Goal: Task Accomplishment & Management: Manage account settings

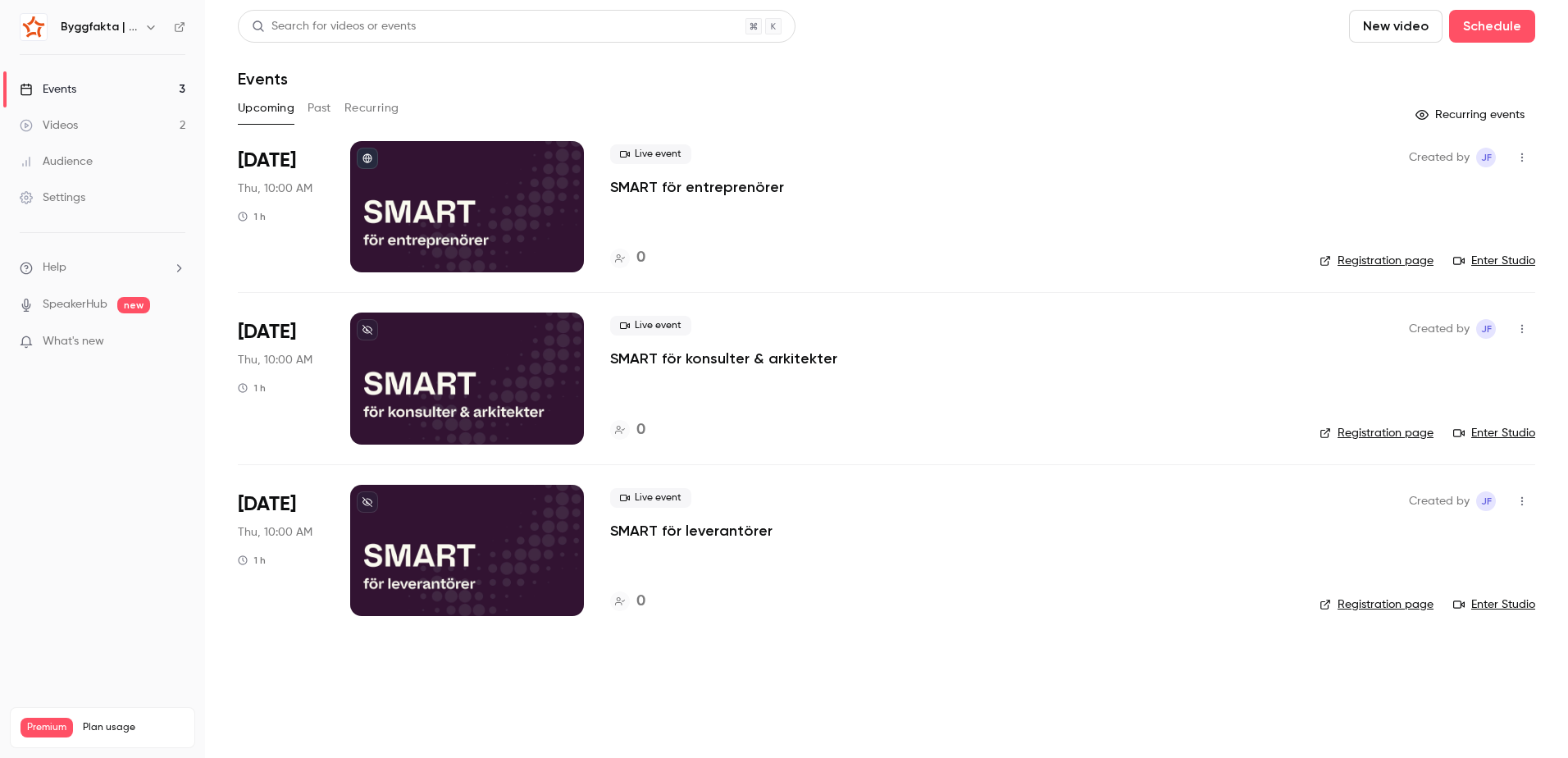
click at [167, 119] on link "Videos 2" at bounding box center [102, 126] width 205 height 37
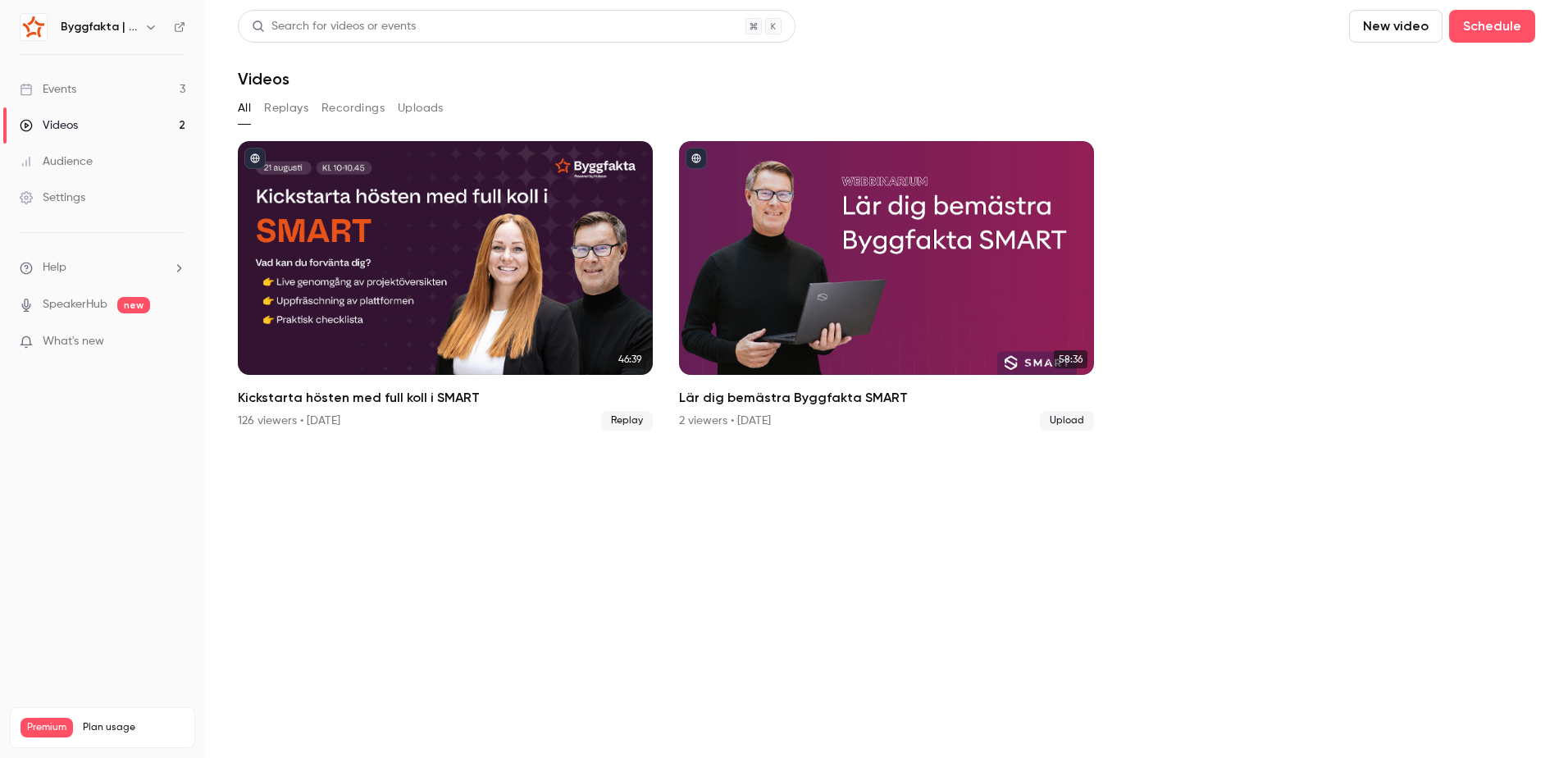
click at [1409, 34] on button "New video" at bounding box center [1395, 26] width 94 height 33
click at [1409, 102] on li "Upload" at bounding box center [1442, 114] width 177 height 43
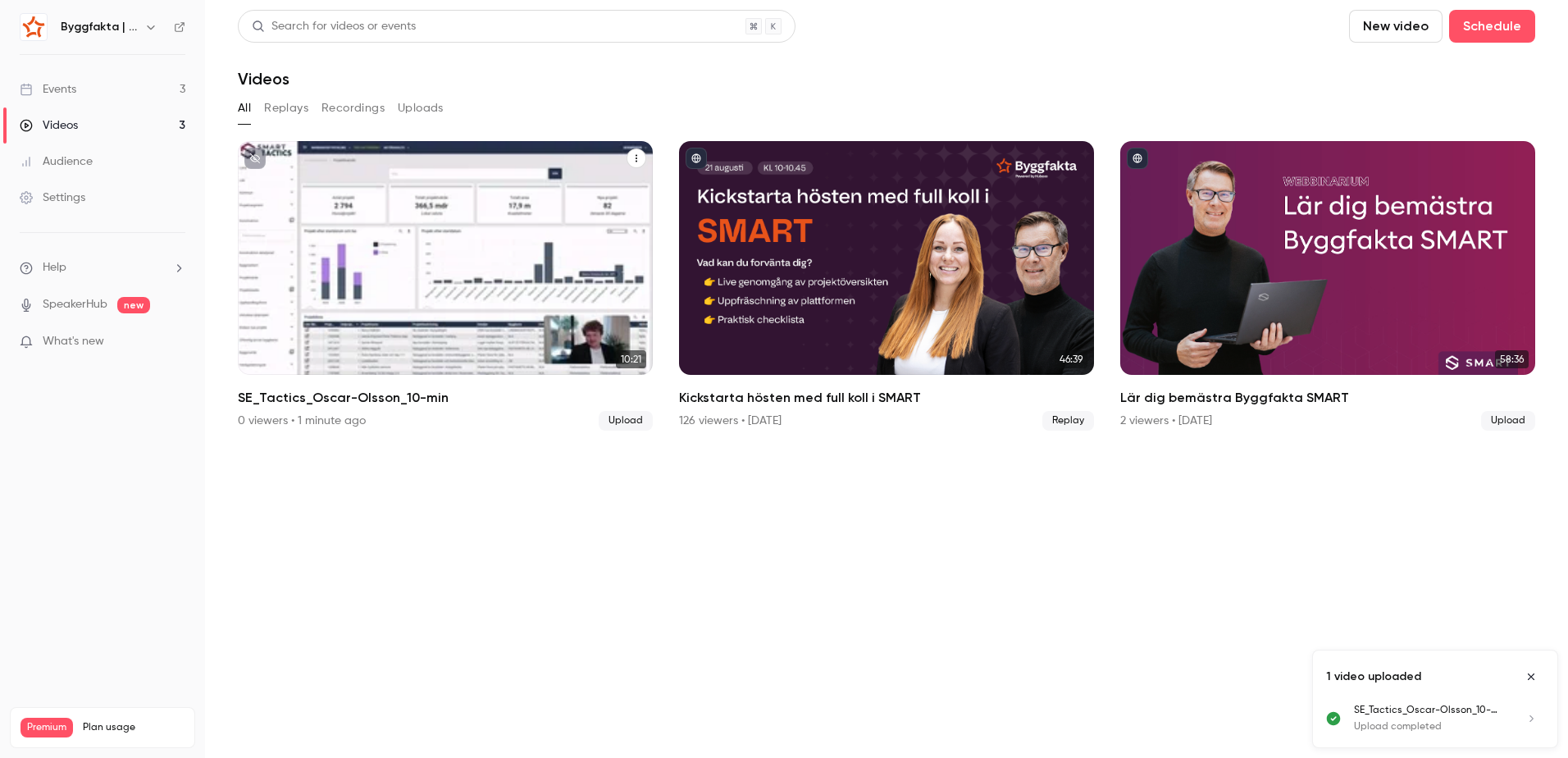
click at [372, 394] on h2 "SE_Tactics_Oscar-Olsson_10-min" at bounding box center [445, 397] width 415 height 20
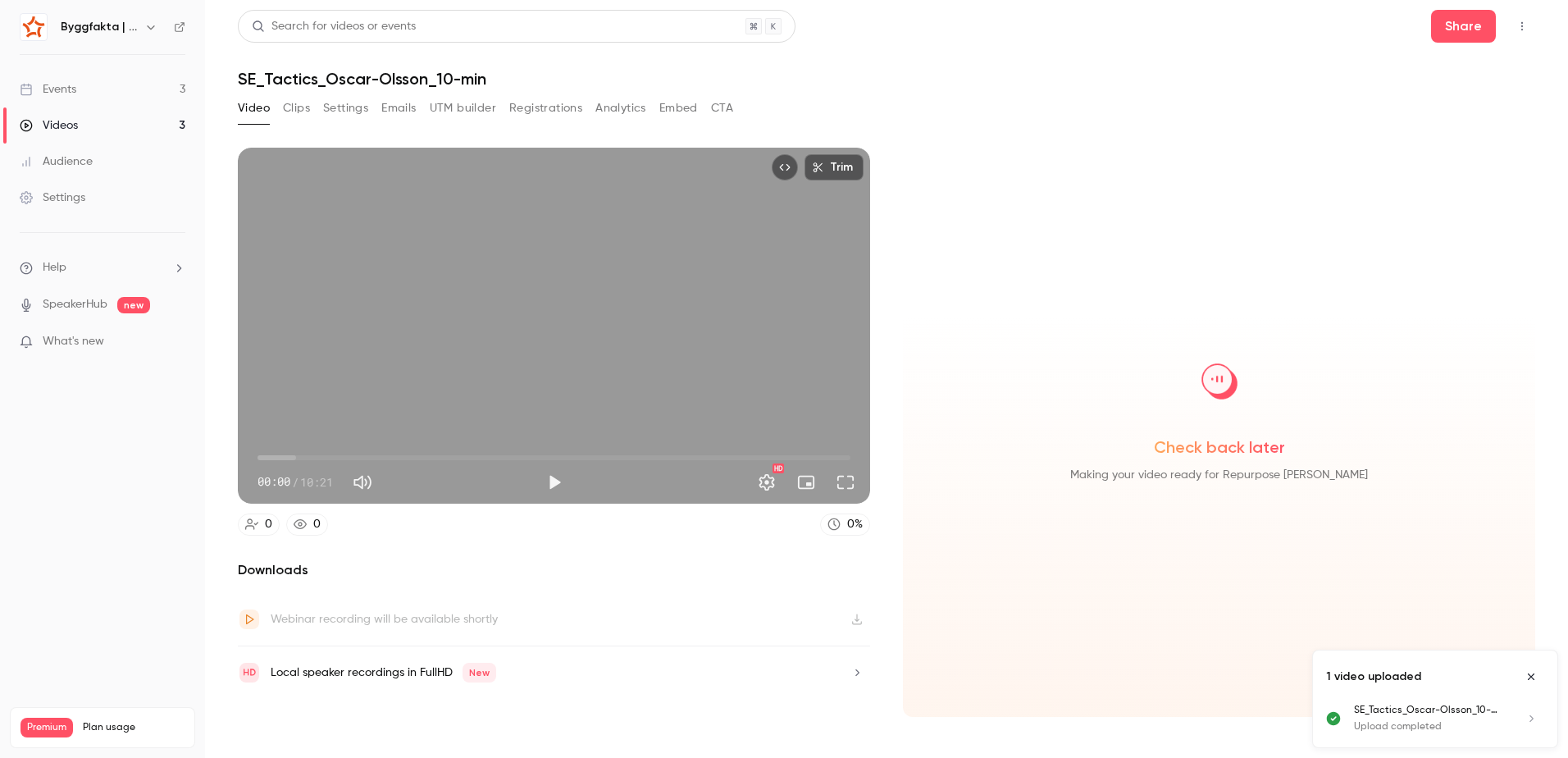
click at [321, 76] on h1 "SE_Tactics_Oscar-Olsson_10-min" at bounding box center [886, 78] width 1297 height 20
click at [1534, 679] on icon "Close uploads list" at bounding box center [1531, 676] width 13 height 12
click at [306, 113] on button "Clips" at bounding box center [297, 108] width 27 height 26
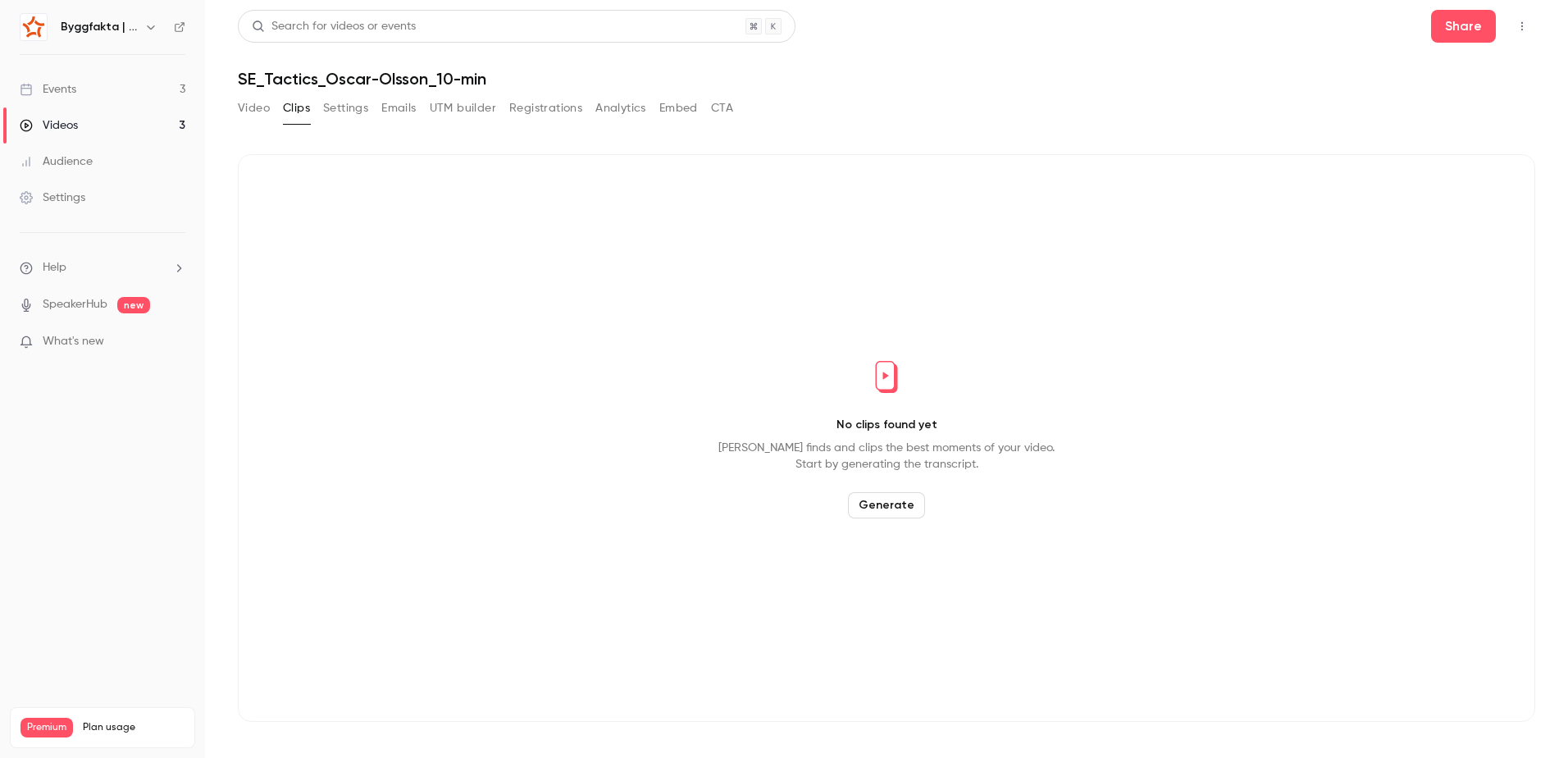
click at [329, 103] on button "Settings" at bounding box center [346, 108] width 45 height 26
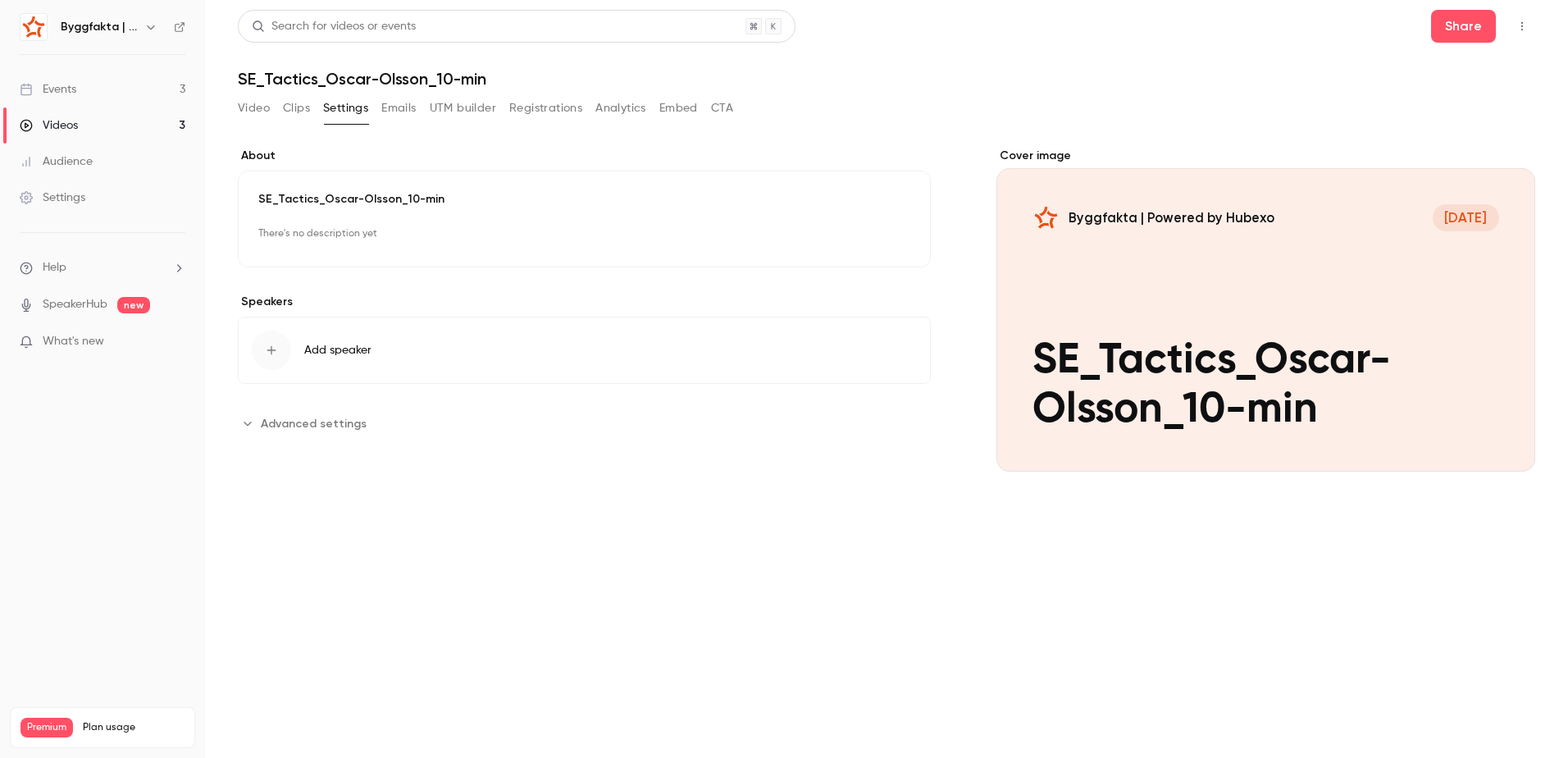
click at [369, 199] on p "SE_Tactics_Oscar-Olsson_10-min" at bounding box center [584, 199] width 652 height 16
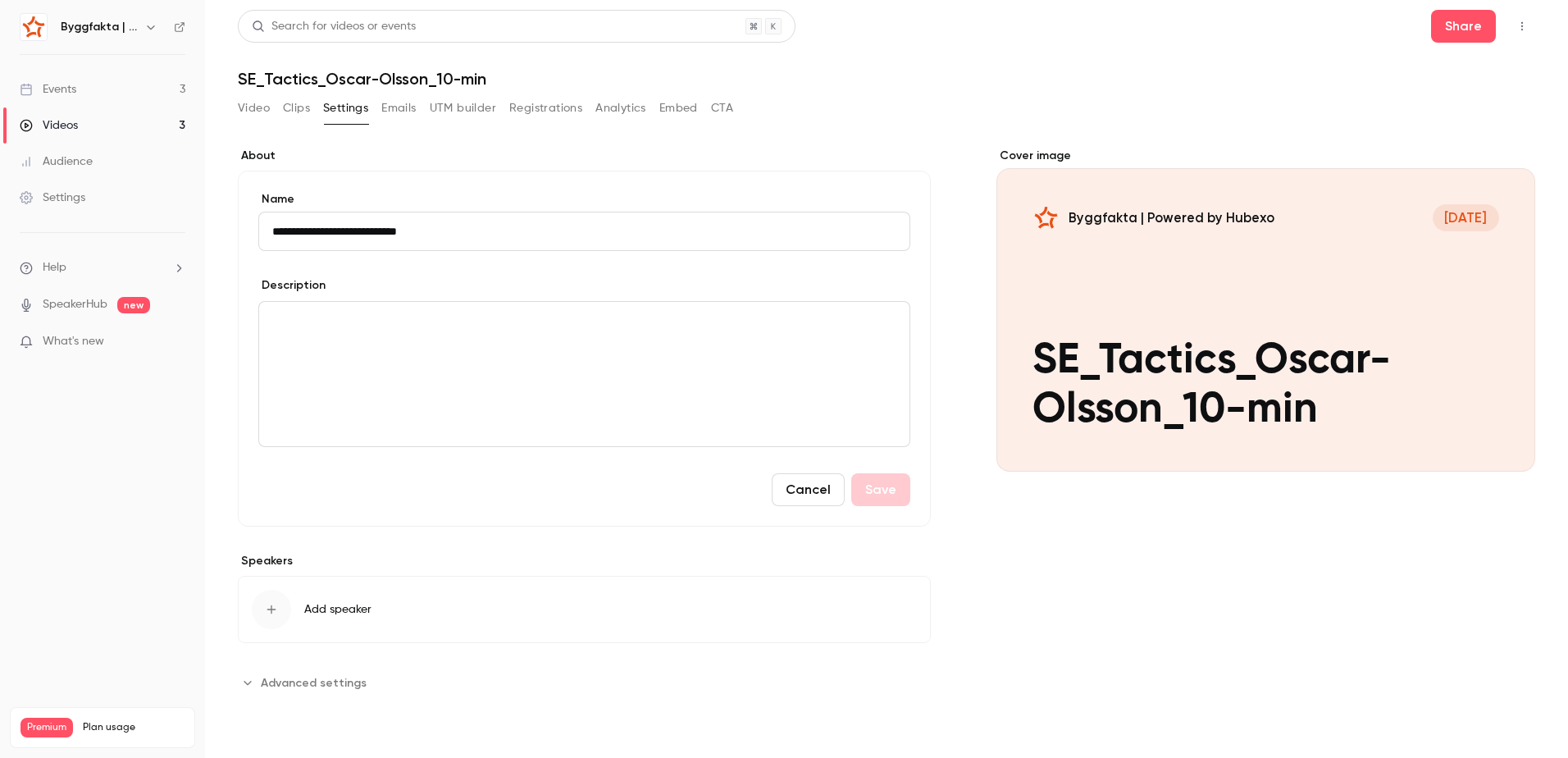
drag, startPoint x: 347, startPoint y: 234, endPoint x: 181, endPoint y: 235, distance: 166.0
click at [181, 235] on div "**********" at bounding box center [784, 379] width 1568 height 758
type input "**********"
click at [554, 379] on div "editor" at bounding box center [584, 374] width 650 height 144
click at [891, 484] on button "Save" at bounding box center [881, 489] width 59 height 33
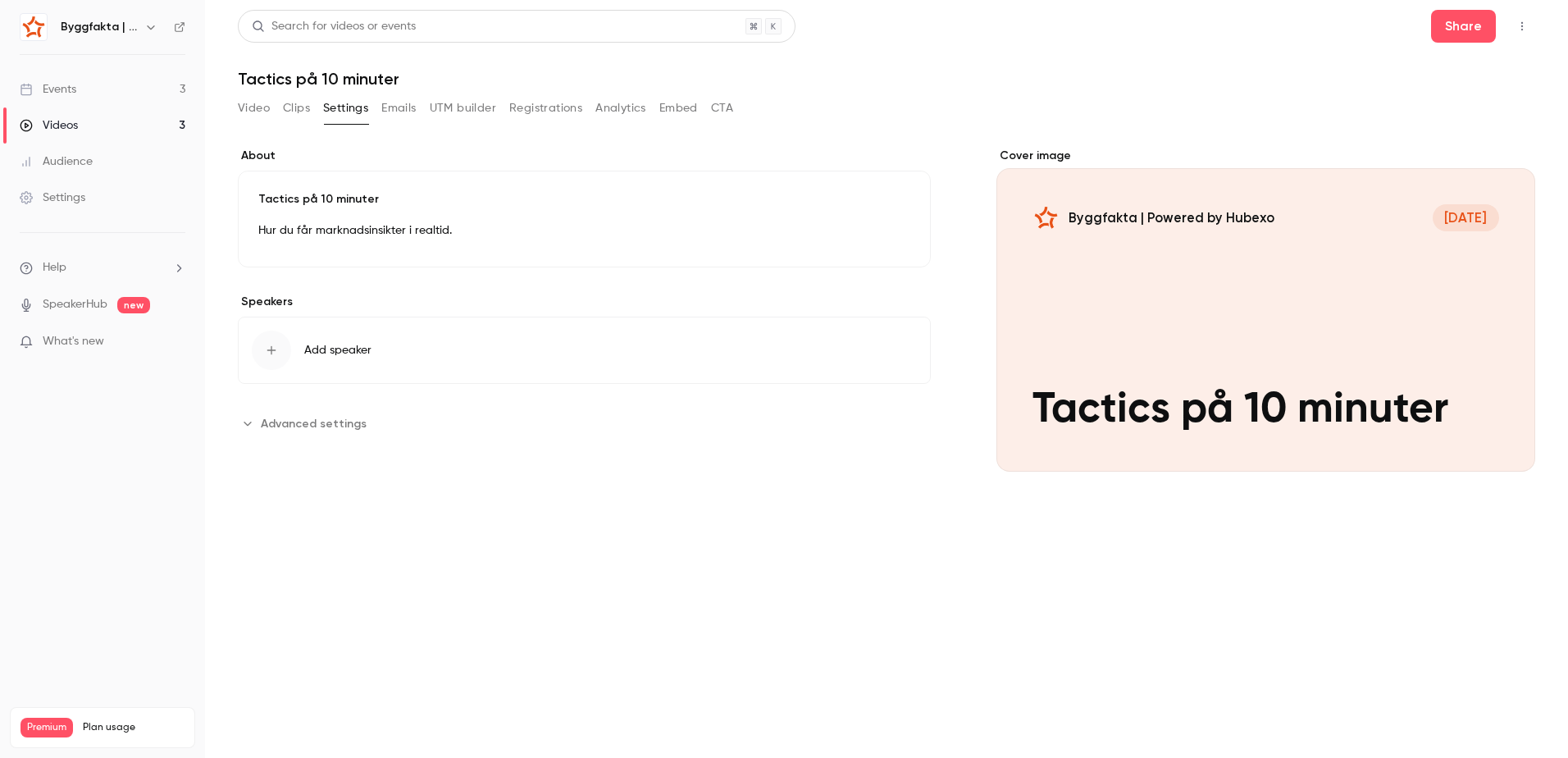
click at [334, 364] on button "Add speaker" at bounding box center [584, 349] width 693 height 67
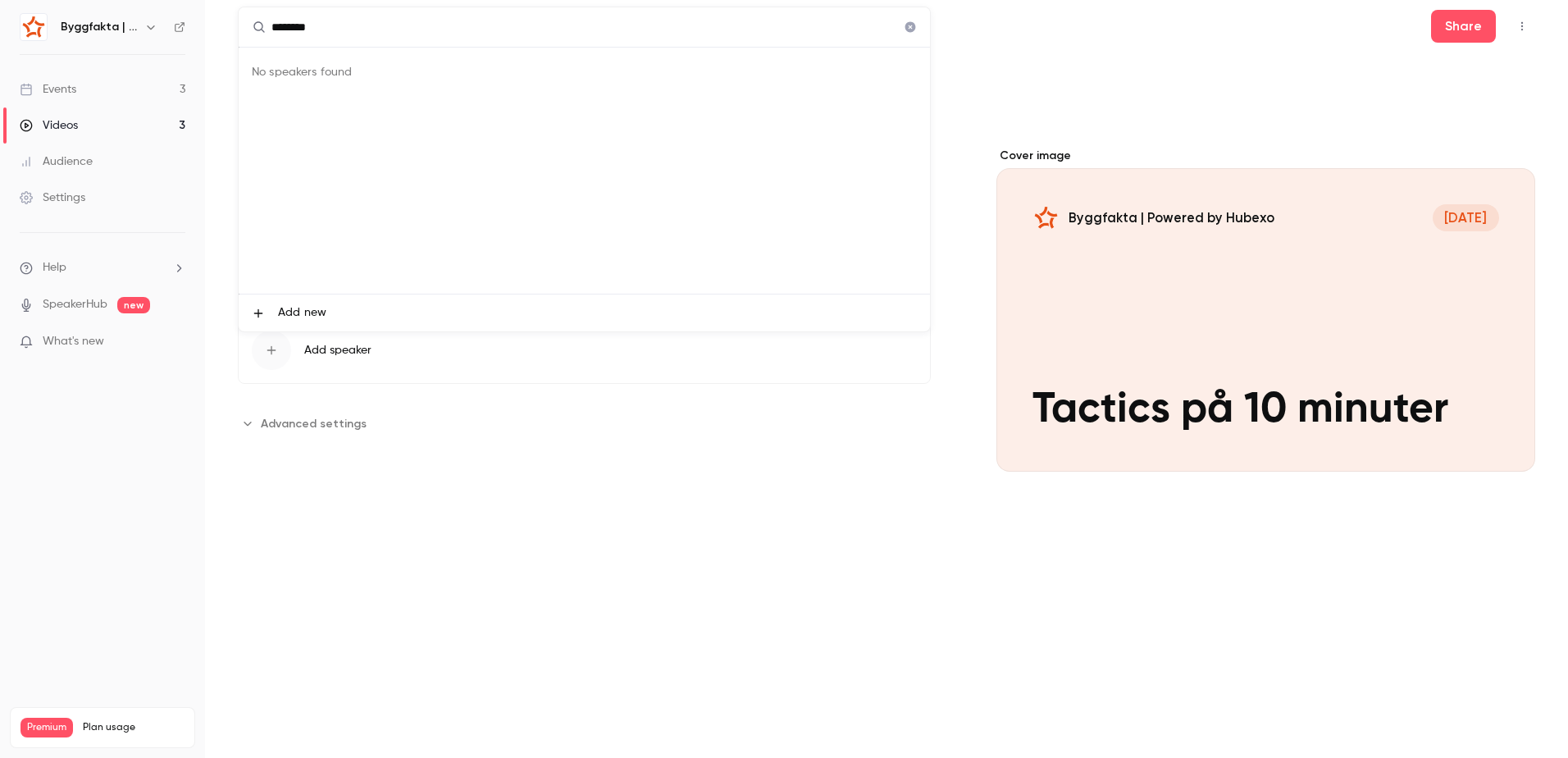
type input "********"
click at [276, 305] on li "Add new" at bounding box center [584, 312] width 691 height 37
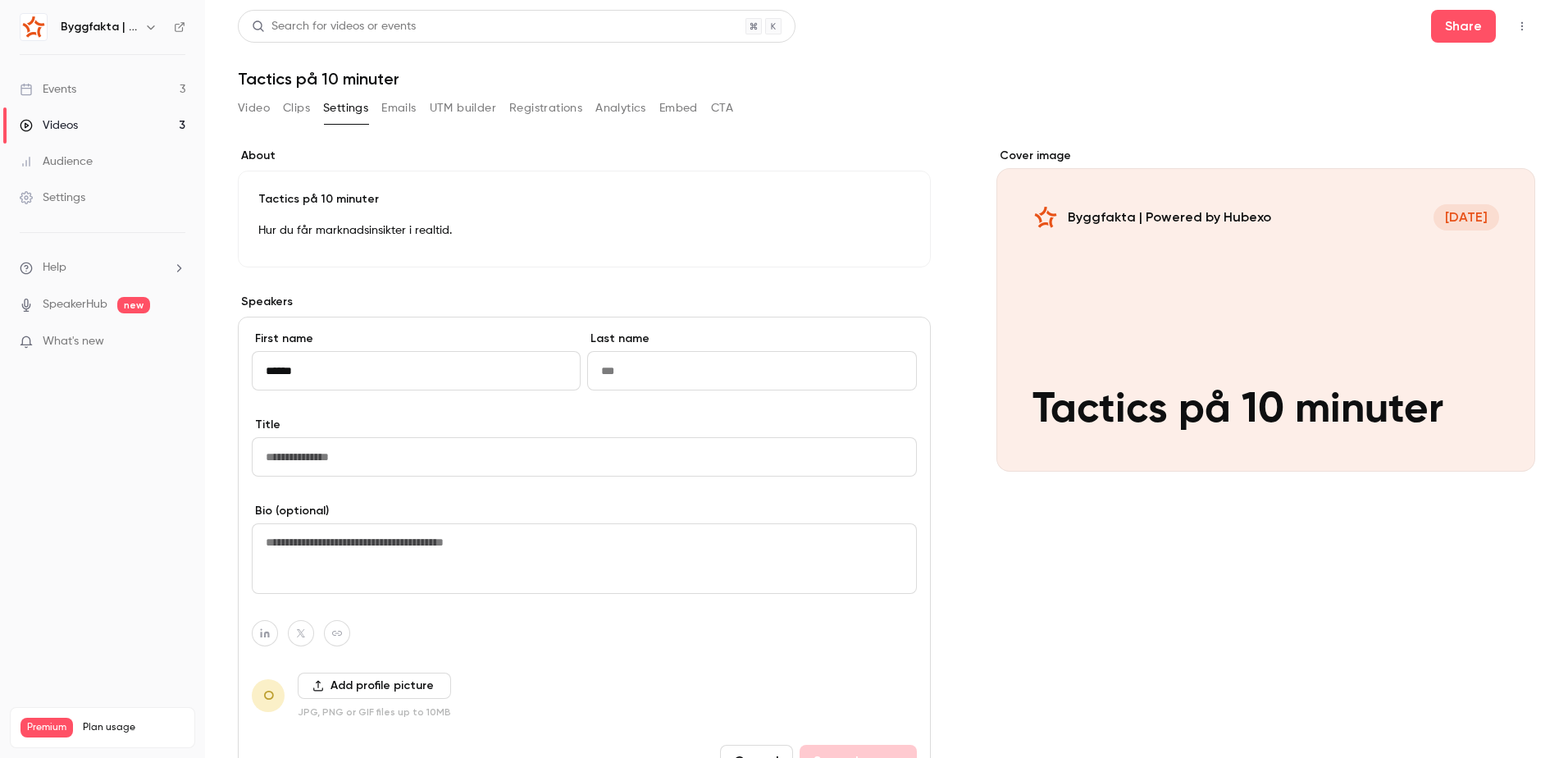
type input "*****"
type input "******"
click at [305, 461] on input "Title" at bounding box center [584, 457] width 666 height 39
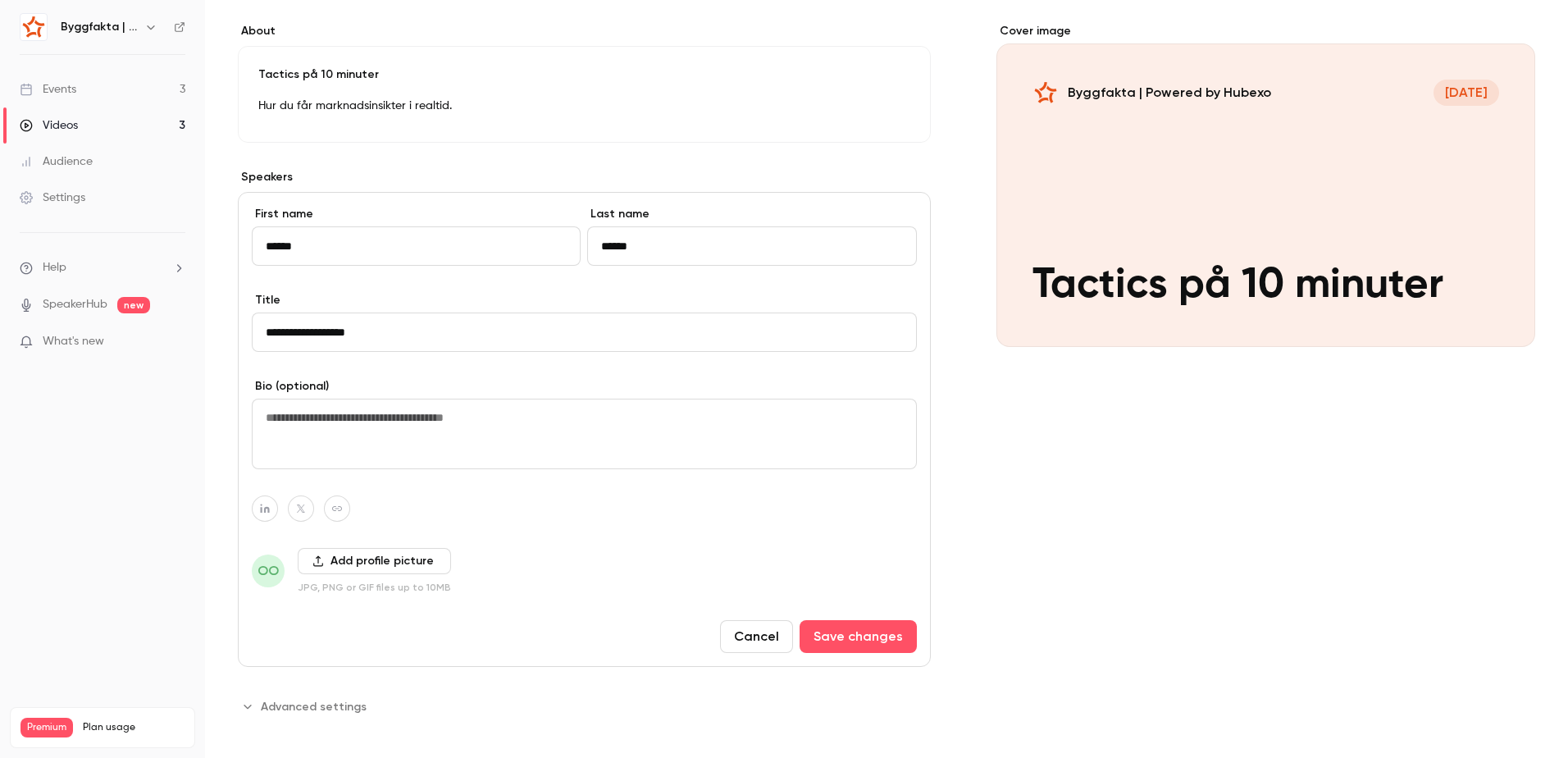
scroll to position [126, 0]
type input "**********"
click at [399, 557] on button "Add profile picture" at bounding box center [374, 559] width 153 height 26
click at [328, 552] on button "Add profile picture" at bounding box center [374, 559] width 153 height 26
click at [360, 550] on button "Add profile picture" at bounding box center [374, 559] width 153 height 26
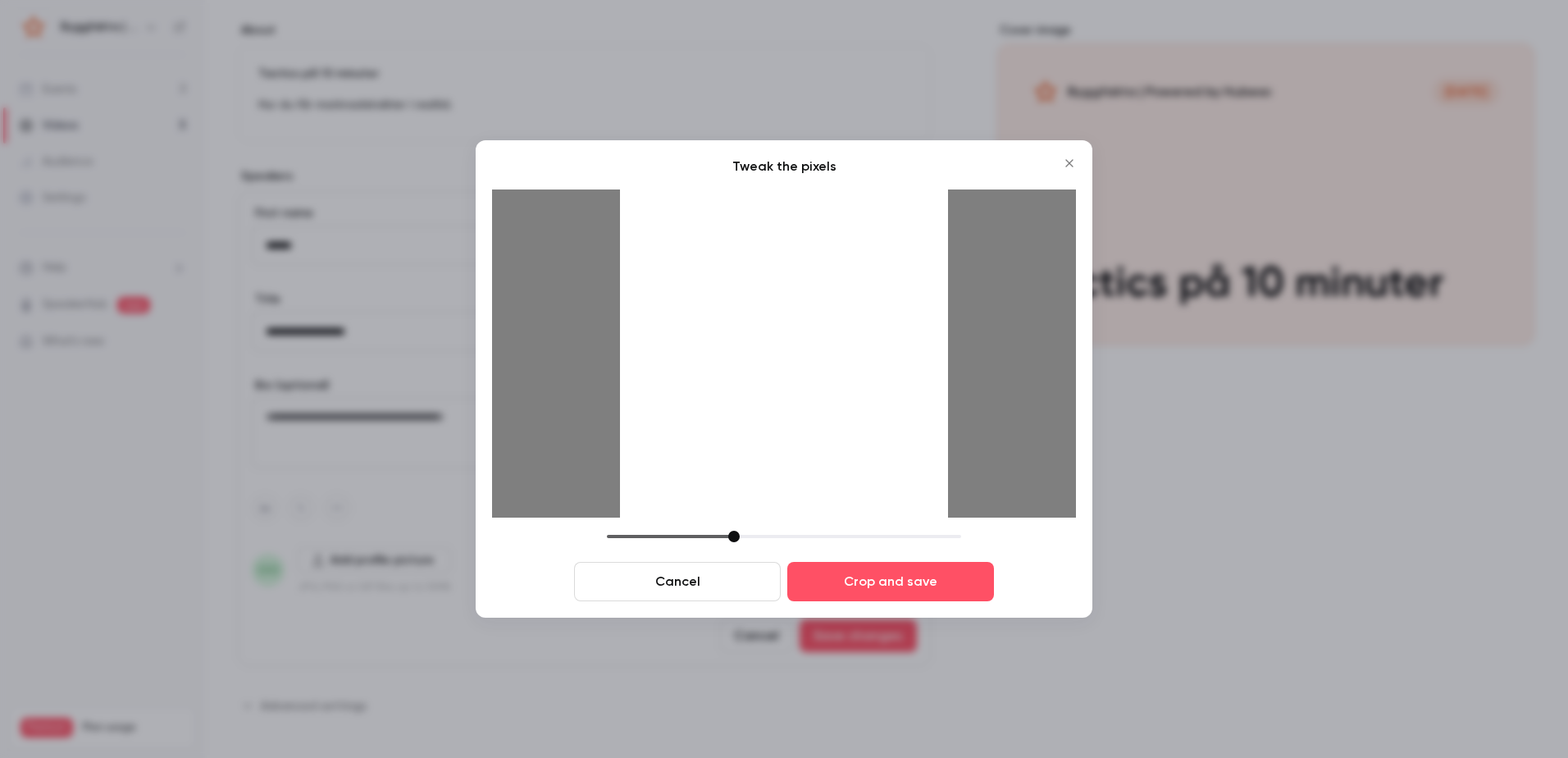
drag, startPoint x: 728, startPoint y: 538, endPoint x: 737, endPoint y: 541, distance: 9.5
click at [737, 541] on div at bounding box center [733, 536] width 12 height 12
drag, startPoint x: 734, startPoint y: 542, endPoint x: 747, endPoint y: 542, distance: 13.0
click at [747, 542] on div "Cancel Crop and save" at bounding box center [783, 566] width 584 height 70
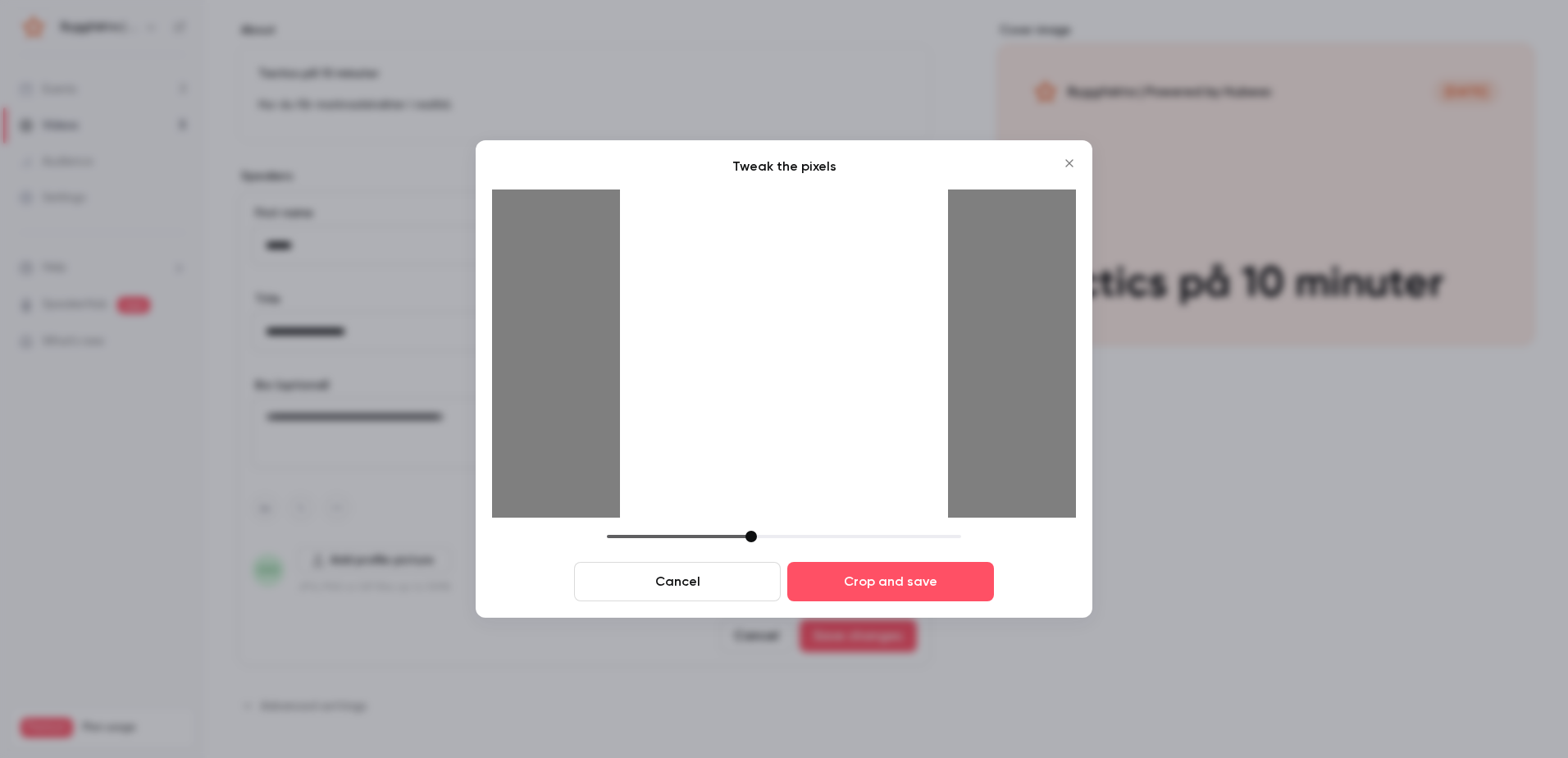
drag, startPoint x: 743, startPoint y: 542, endPoint x: 753, endPoint y: 542, distance: 10.0
click at [753, 542] on div "Cancel Crop and save" at bounding box center [783, 566] width 584 height 70
drag, startPoint x: 813, startPoint y: 403, endPoint x: 812, endPoint y: 452, distance: 49.0
click at [812, 452] on div at bounding box center [784, 354] width 328 height 328
click at [746, 544] on div "Cancel Crop and save" at bounding box center [783, 566] width 584 height 70
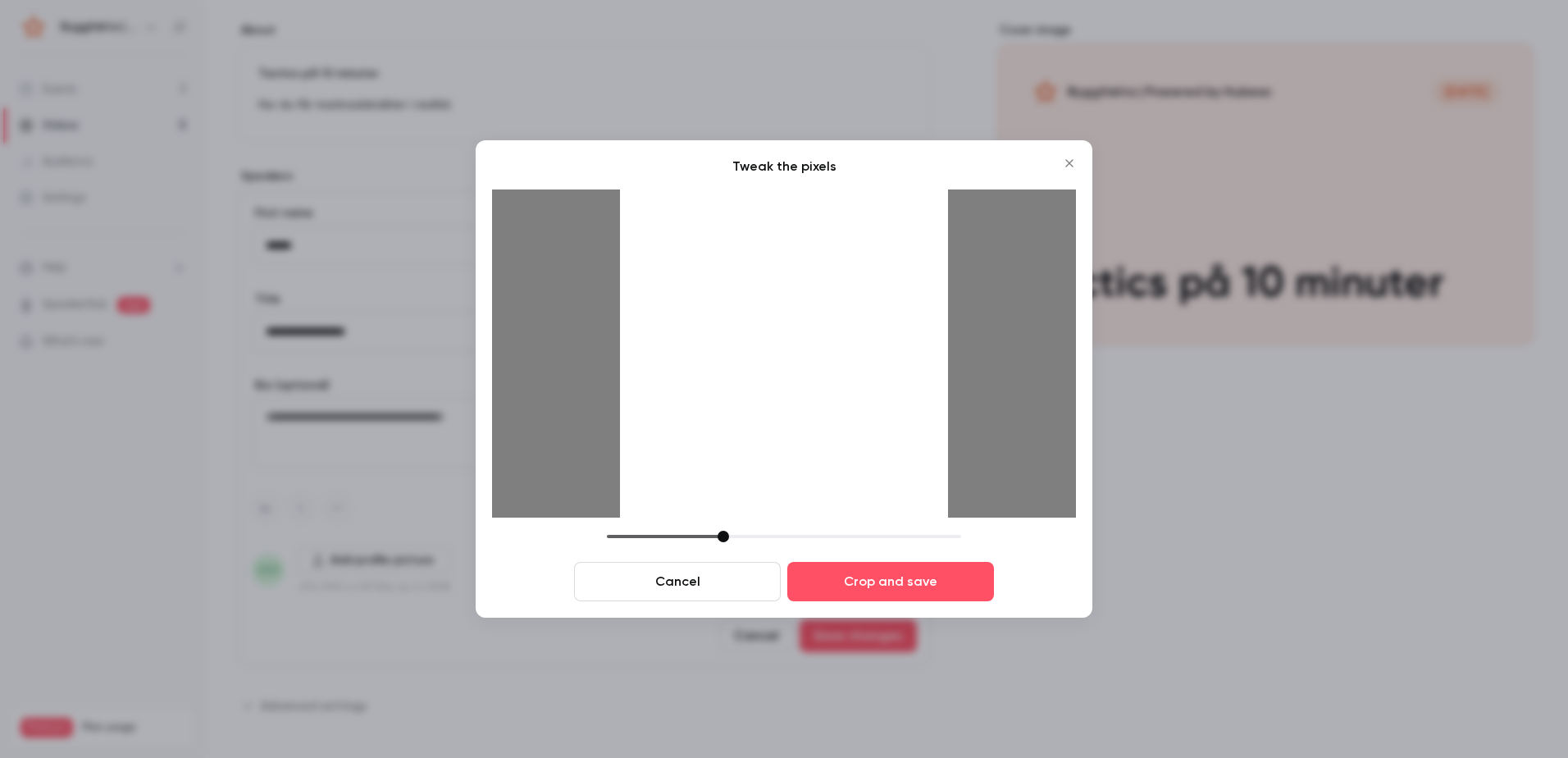
drag, startPoint x: 750, startPoint y: 540, endPoint x: 721, endPoint y: 540, distance: 29.0
click at [721, 540] on div at bounding box center [723, 536] width 12 height 12
drag, startPoint x: 809, startPoint y: 428, endPoint x: 817, endPoint y: 407, distance: 22.5
click at [817, 407] on div at bounding box center [784, 354] width 328 height 328
drag, startPoint x: 817, startPoint y: 407, endPoint x: 810, endPoint y: 413, distance: 9.2
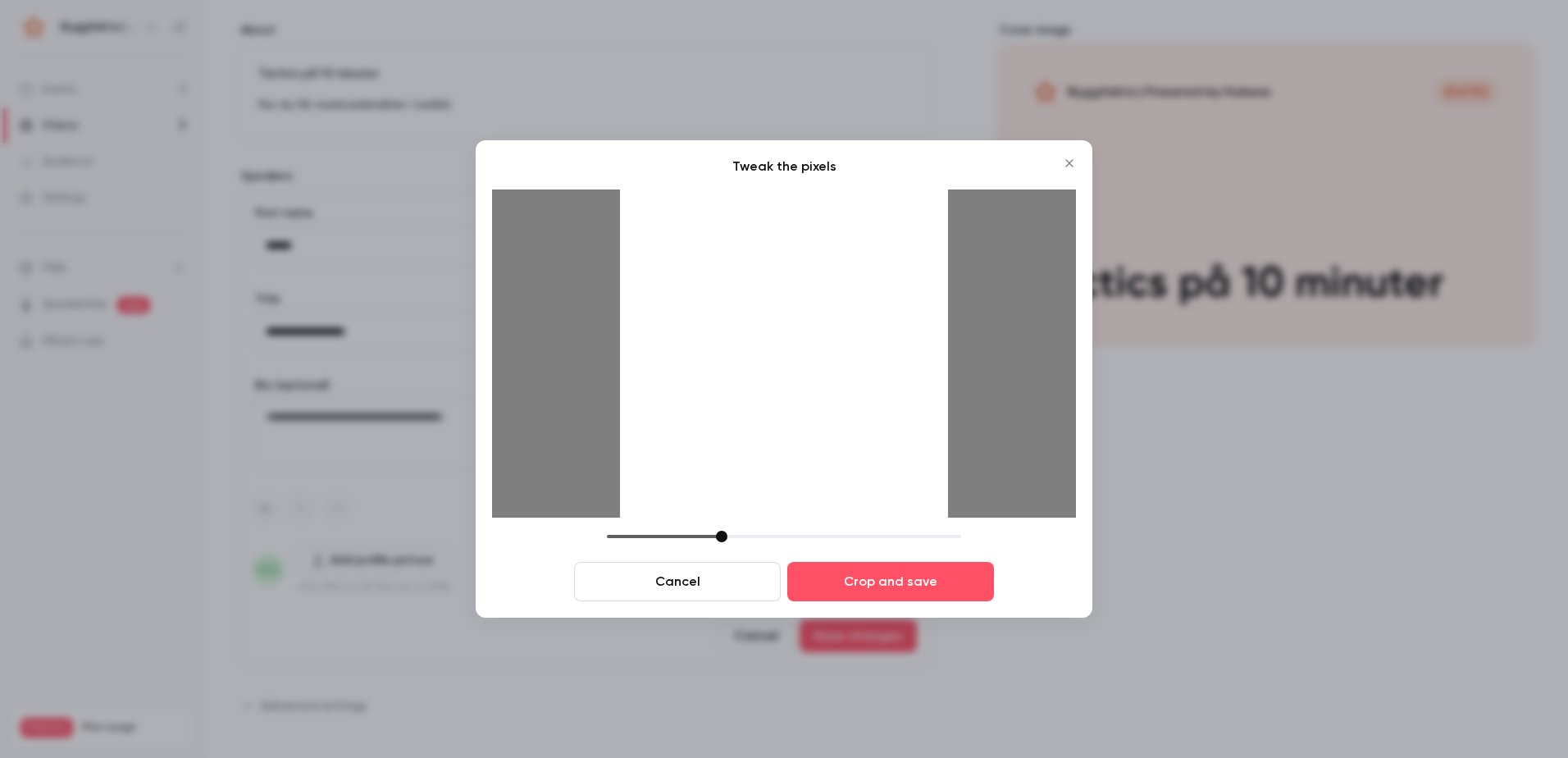
click at [810, 413] on div at bounding box center [784, 354] width 328 height 328
click at [728, 534] on div at bounding box center [724, 536] width 12 height 12
click at [893, 577] on button "Crop and save" at bounding box center [891, 582] width 207 height 39
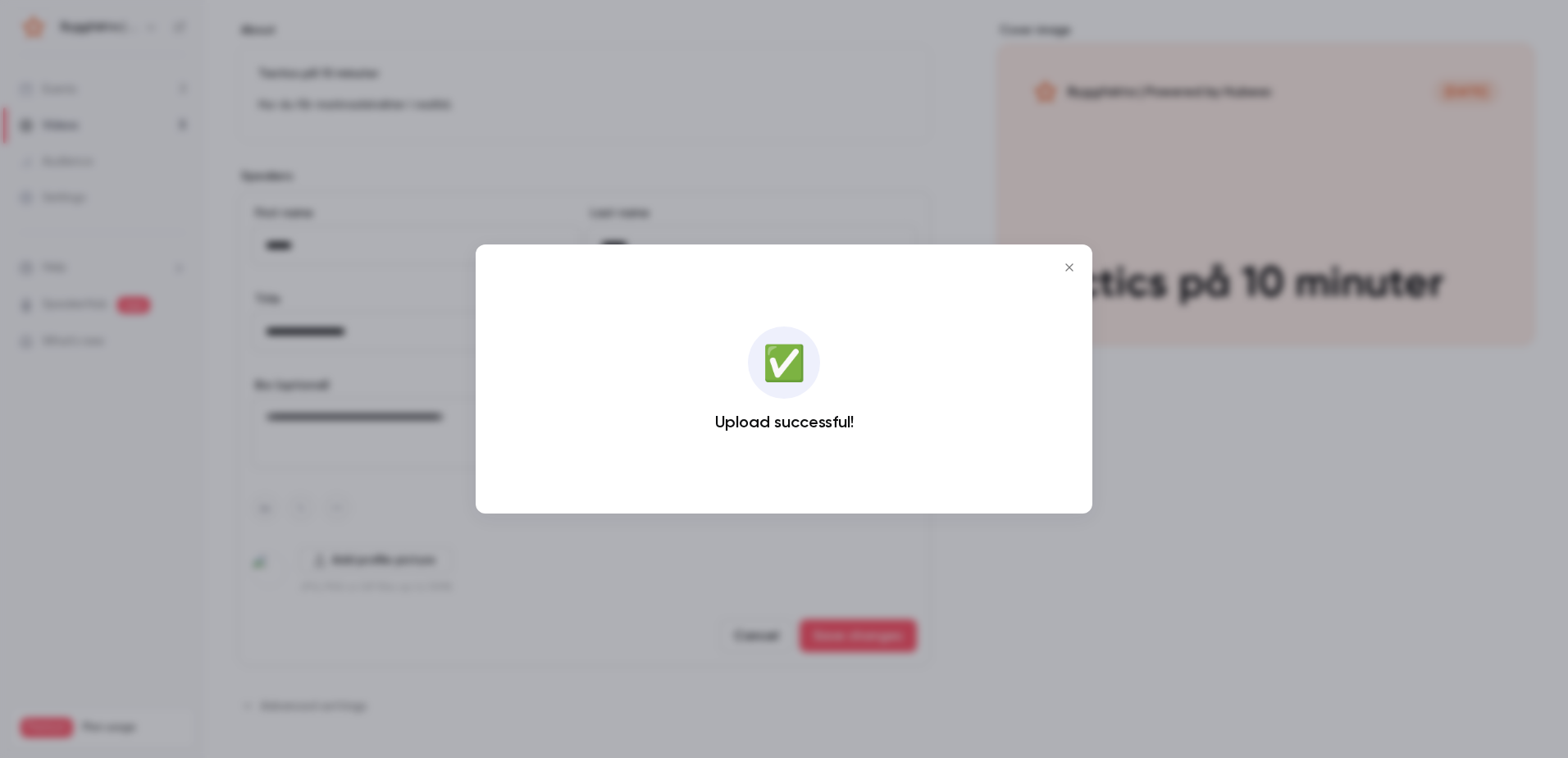
click at [1072, 266] on icon "Close" at bounding box center [1069, 267] width 20 height 13
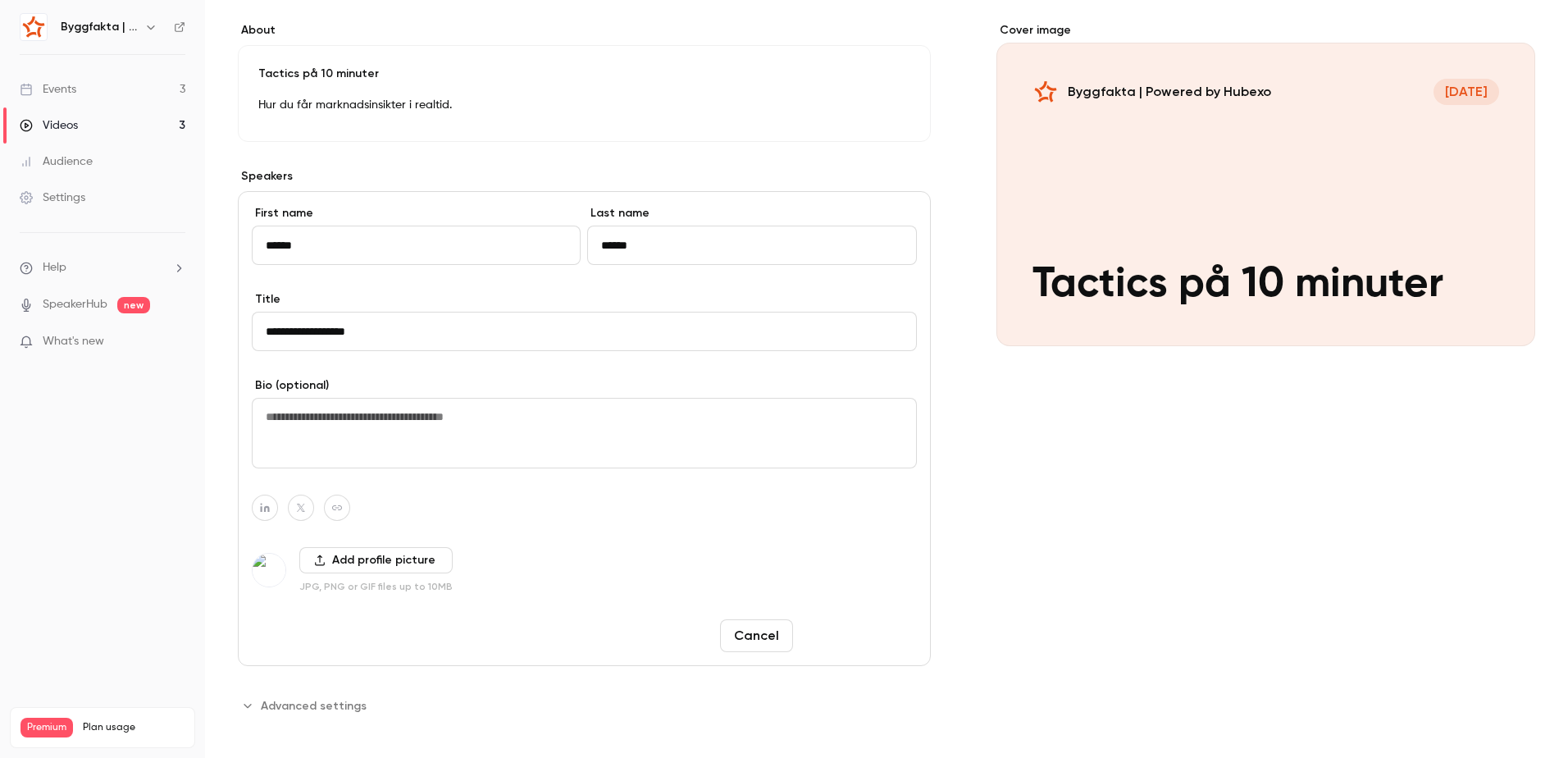
click at [845, 633] on button "Save changes" at bounding box center [859, 635] width 118 height 33
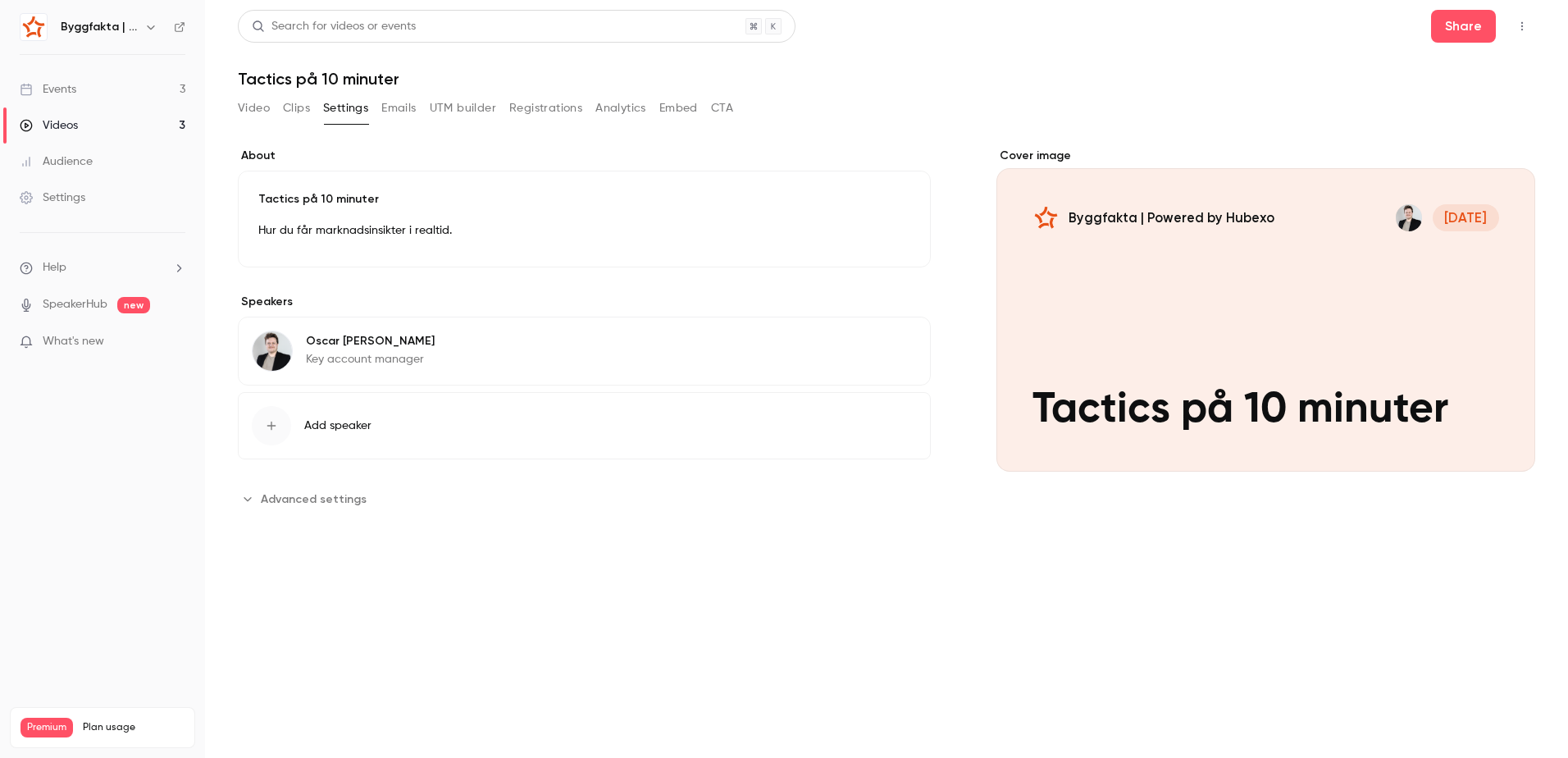
click at [177, 29] on icon at bounding box center [179, 27] width 12 height 12
click at [416, 110] on button "Emails" at bounding box center [398, 108] width 35 height 26
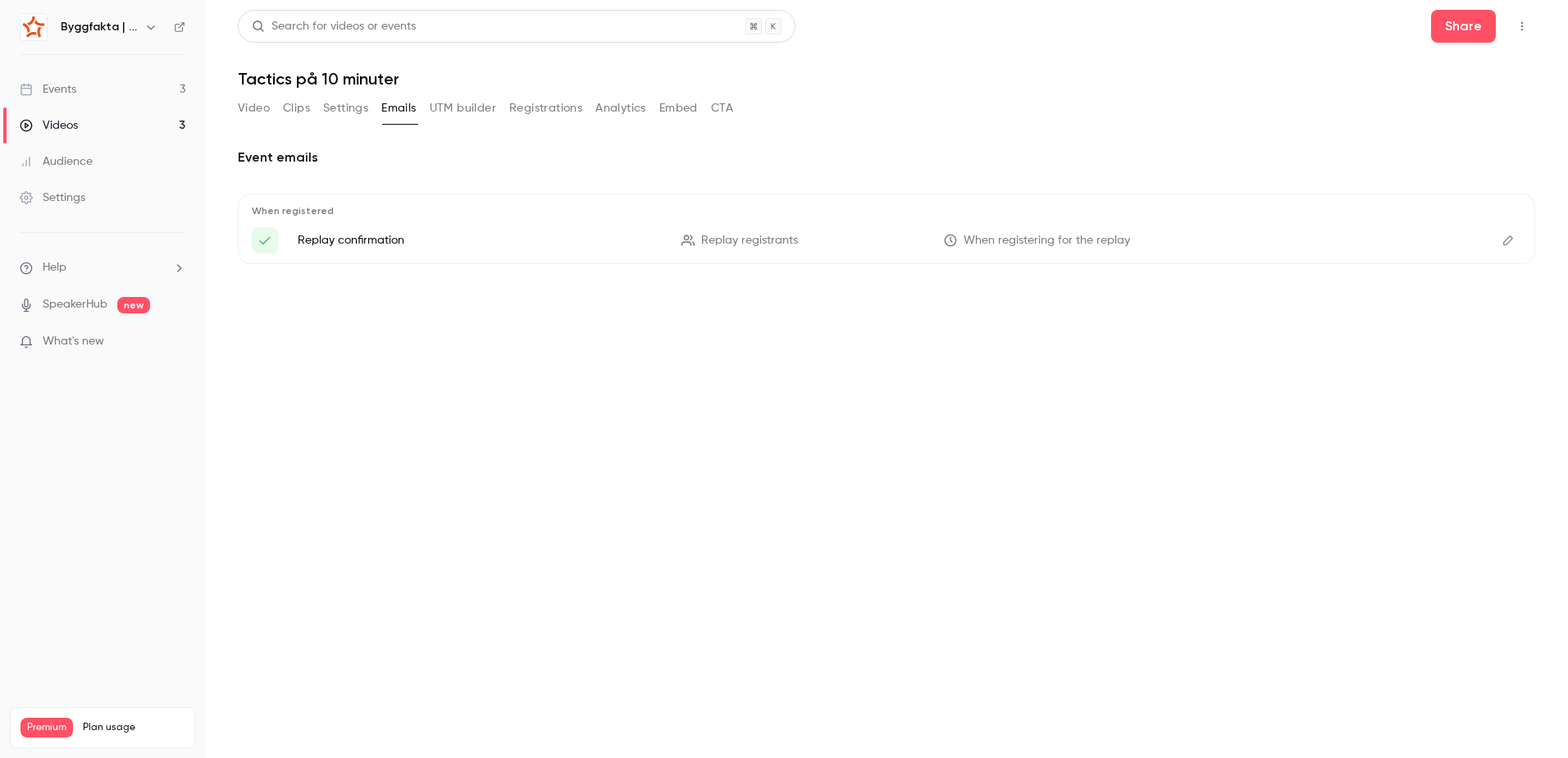
click at [241, 107] on button "Video" at bounding box center [254, 108] width 32 height 26
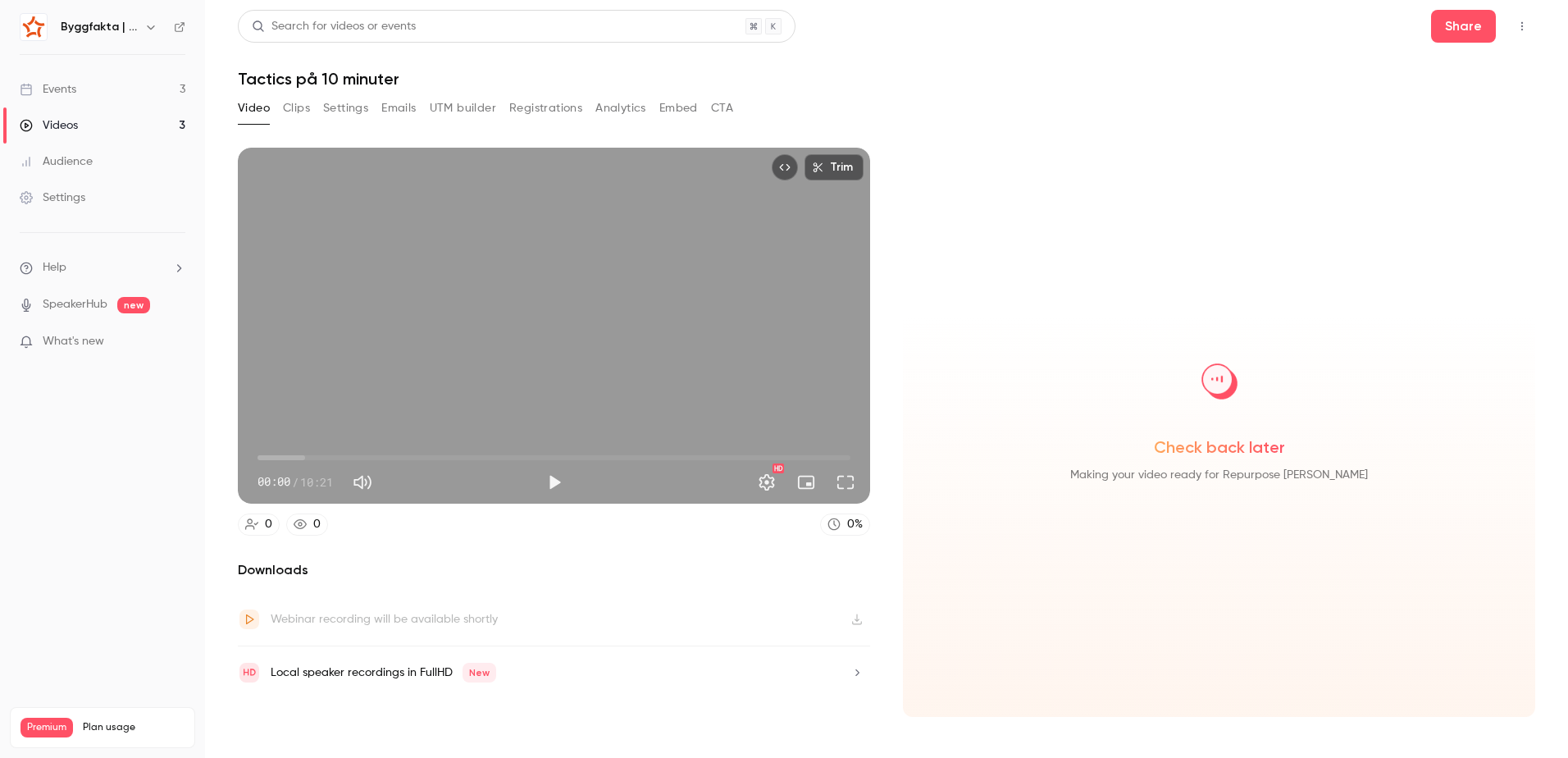
click at [1530, 28] on button "Top Bar Actions" at bounding box center [1522, 26] width 26 height 26
click at [1478, 65] on div "Publish on Channel" at bounding box center [1459, 68] width 128 height 16
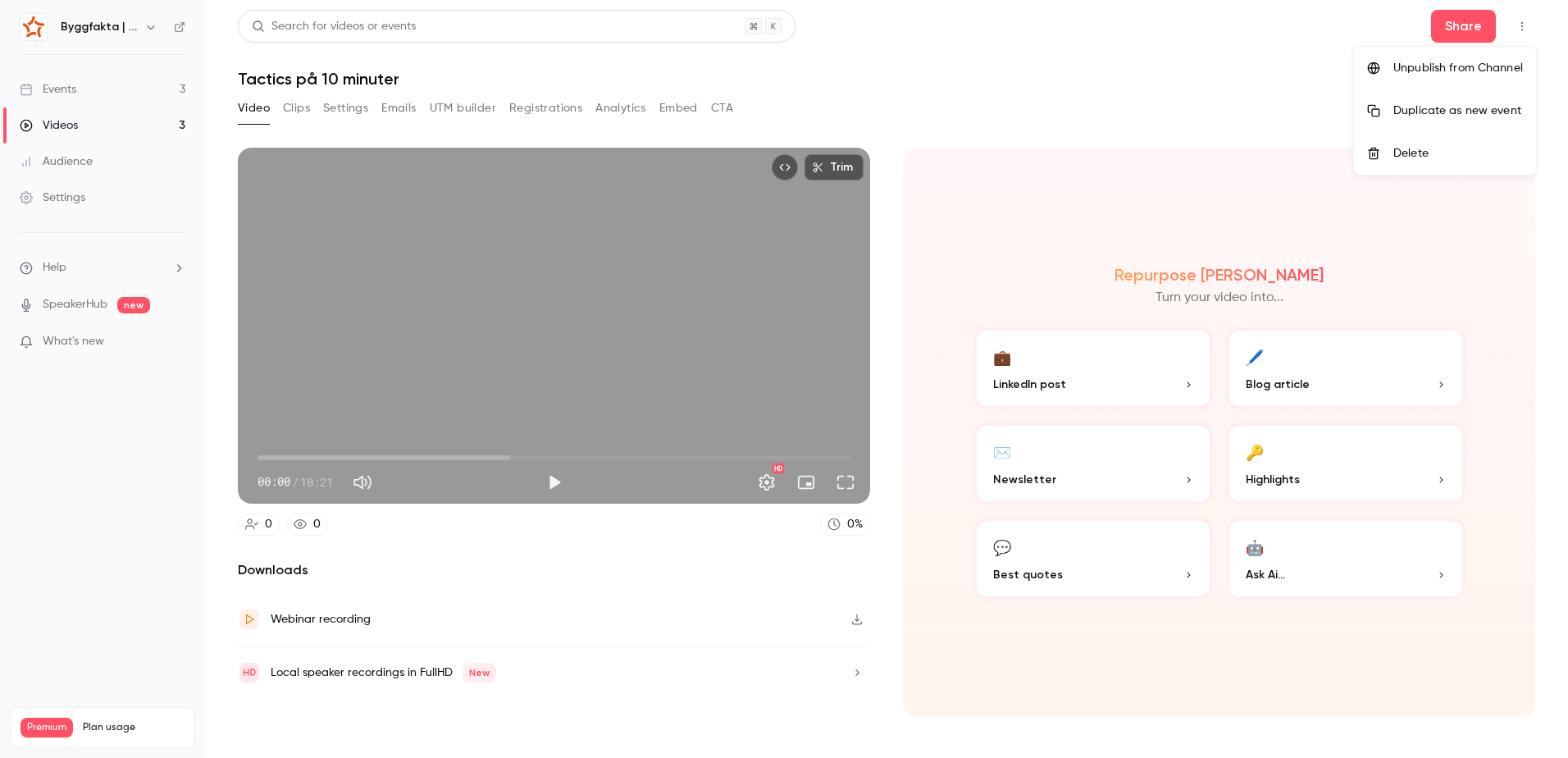
click at [986, 118] on div at bounding box center [784, 379] width 1568 height 758
click at [334, 107] on button "Settings" at bounding box center [346, 108] width 45 height 26
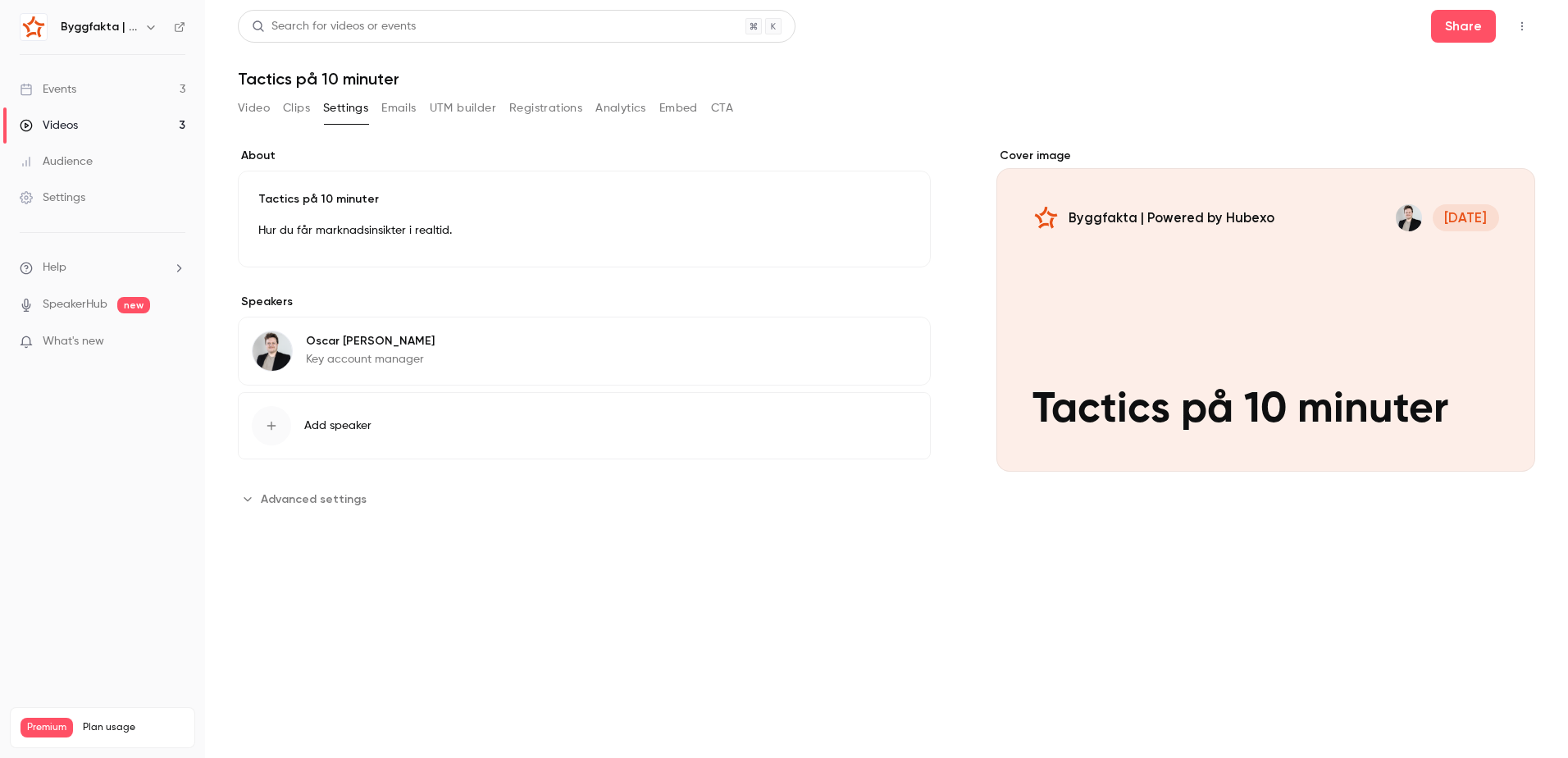
click at [1336, 387] on div "Cover image" at bounding box center [1265, 310] width 539 height 324
click at [0, 0] on input "Byggfakta | Powered by Hubexo [DATE] Tactics på 10 minuter" at bounding box center [0, 0] width 0 height 0
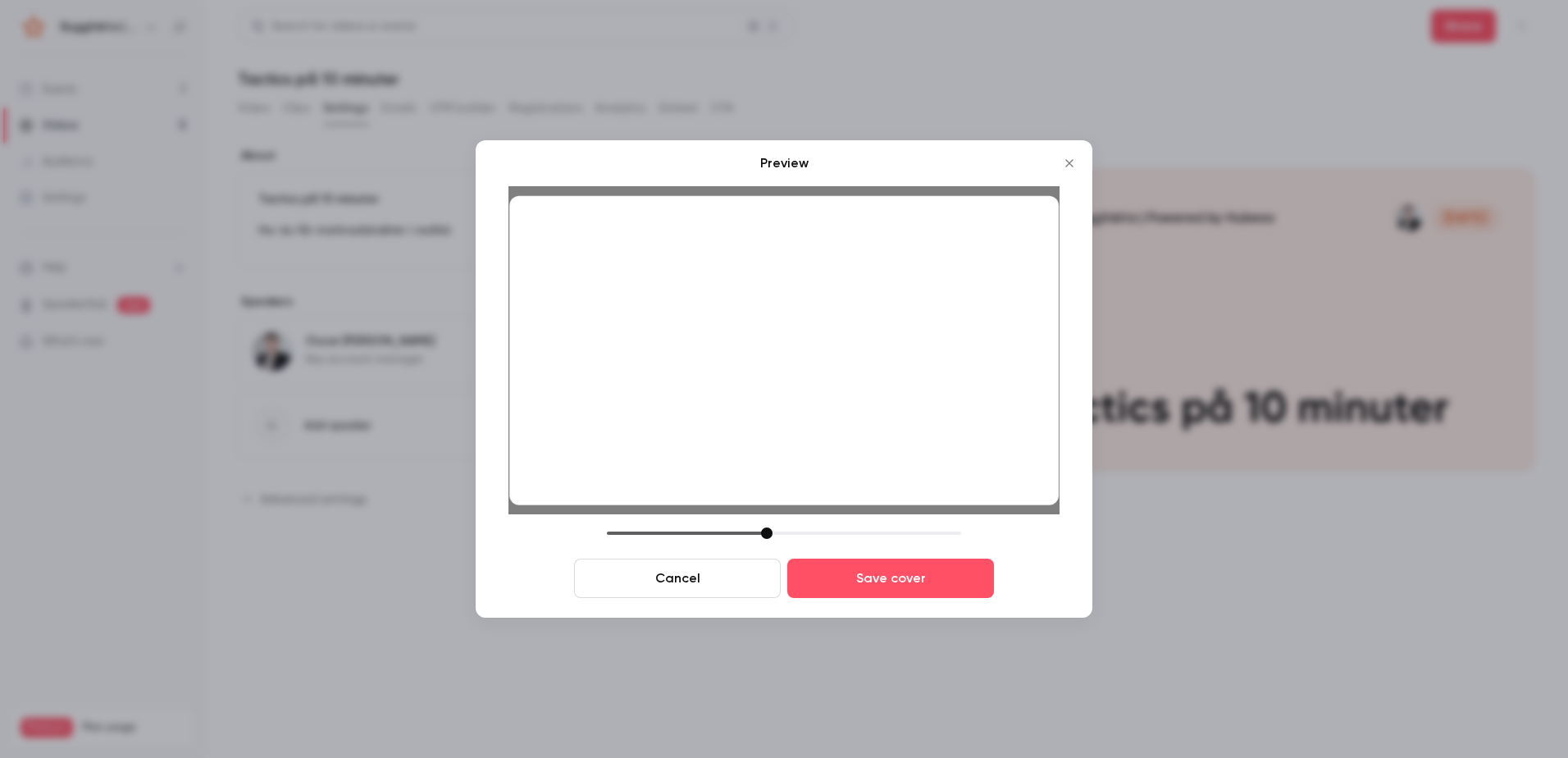
drag, startPoint x: 727, startPoint y: 534, endPoint x: 769, endPoint y: 535, distance: 42.0
click at [769, 535] on div at bounding box center [766, 533] width 12 height 12
drag, startPoint x: 806, startPoint y: 436, endPoint x: 806, endPoint y: 452, distance: 16.0
click at [806, 452] on div at bounding box center [784, 350] width 550 height 309
drag, startPoint x: 768, startPoint y: 532, endPoint x: 743, endPoint y: 537, distance: 25.5
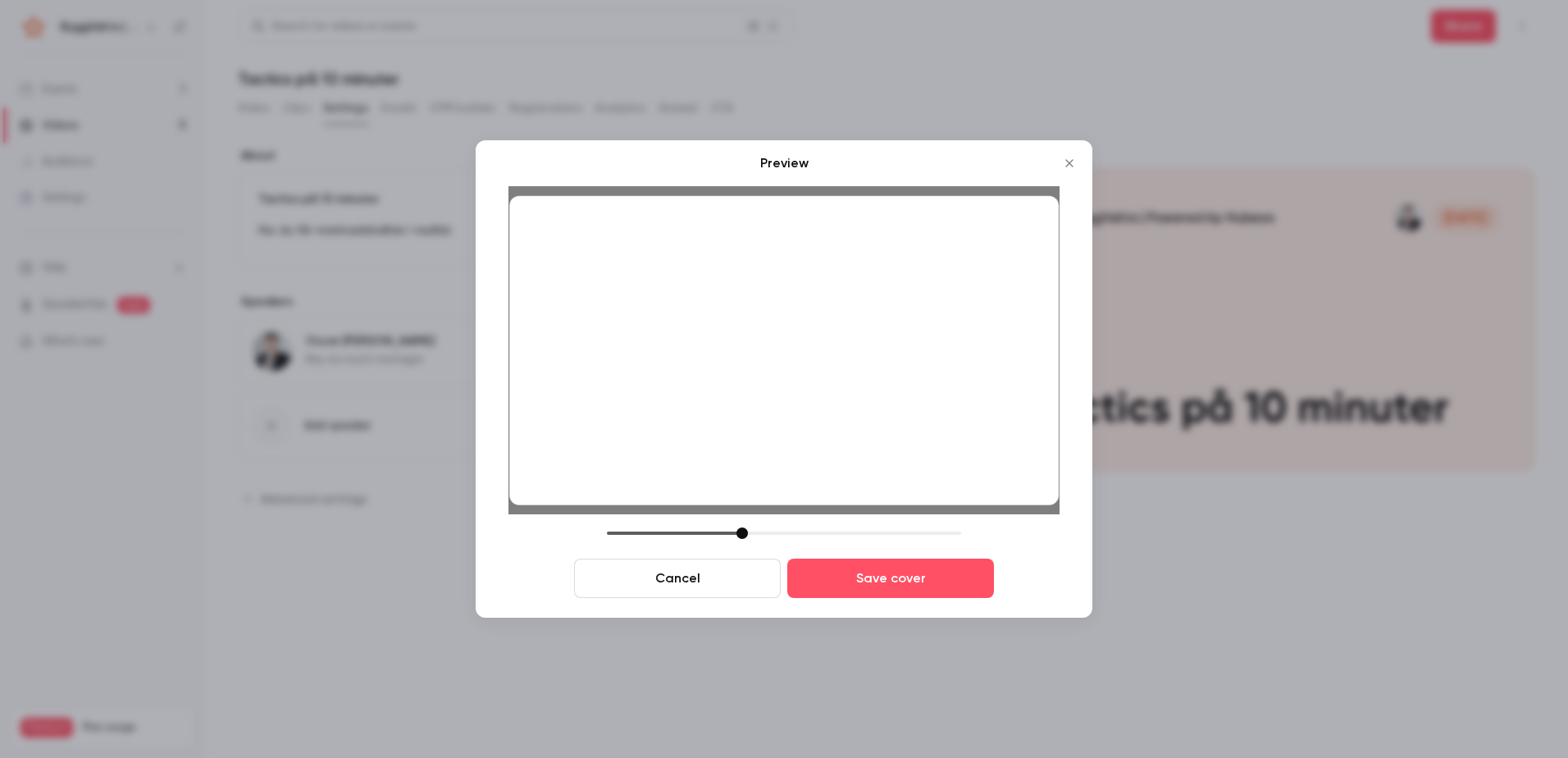
click at [743, 537] on div at bounding box center [742, 533] width 12 height 12
click at [813, 430] on div at bounding box center [784, 350] width 550 height 309
click at [875, 583] on button "Save cover" at bounding box center [891, 578] width 207 height 39
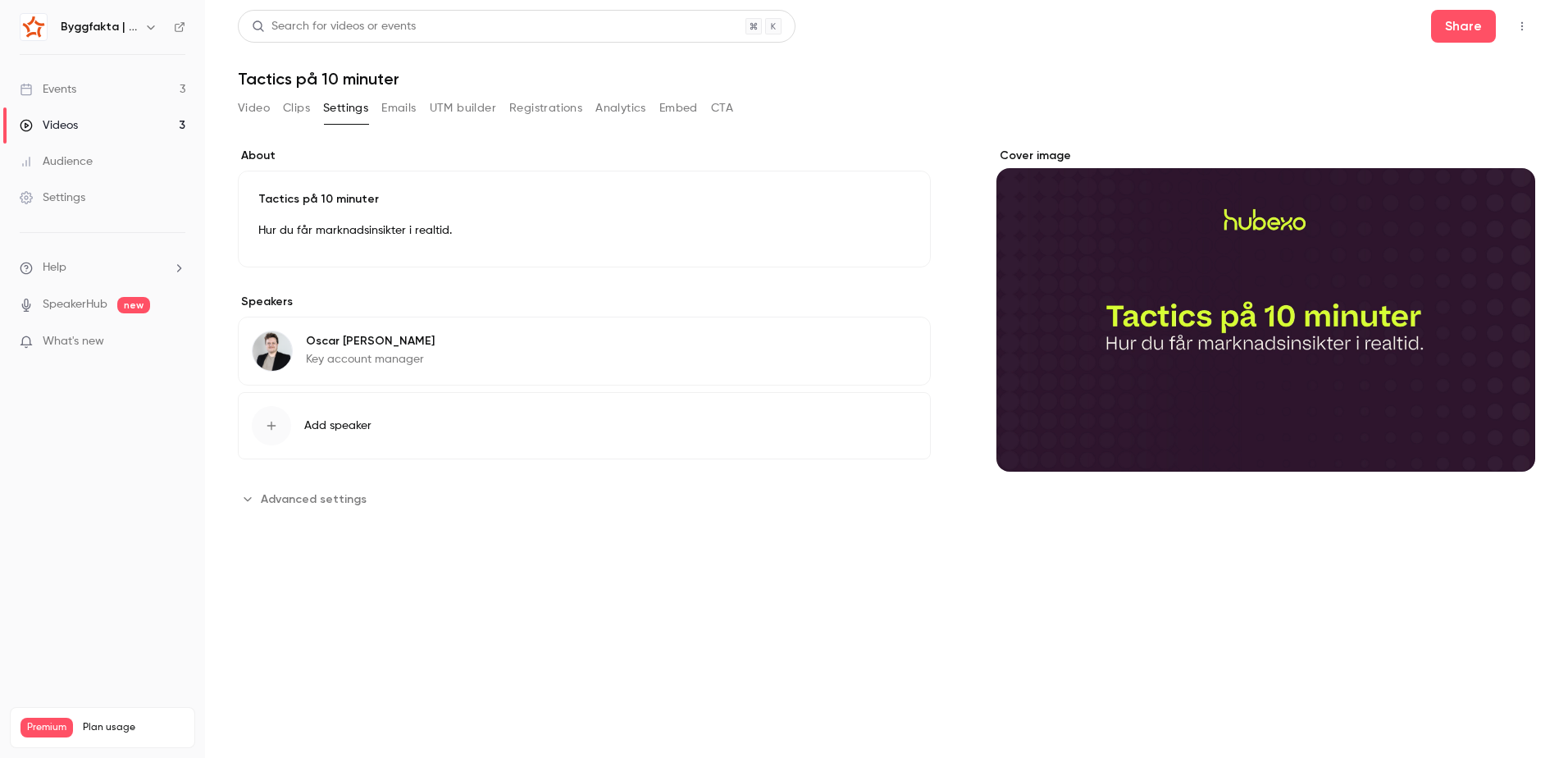
click at [182, 29] on icon at bounding box center [179, 27] width 10 height 10
click at [313, 109] on div "Video Clips Settings Emails UTM builder Registrations Analytics Embed CTA" at bounding box center [486, 108] width 495 height 26
click at [298, 111] on button "Clips" at bounding box center [297, 108] width 27 height 26
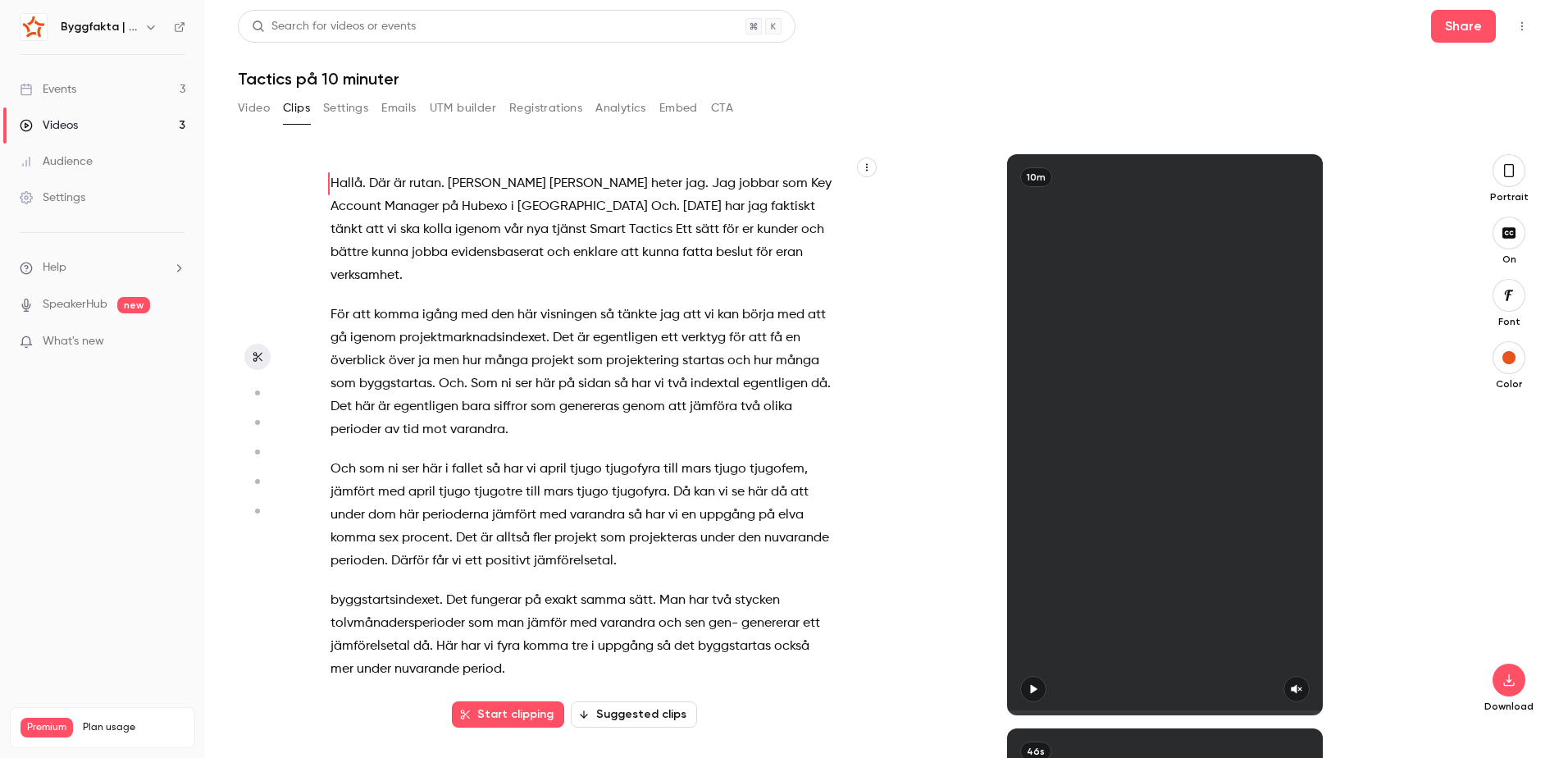
click at [263, 110] on button "Video" at bounding box center [254, 108] width 32 height 26
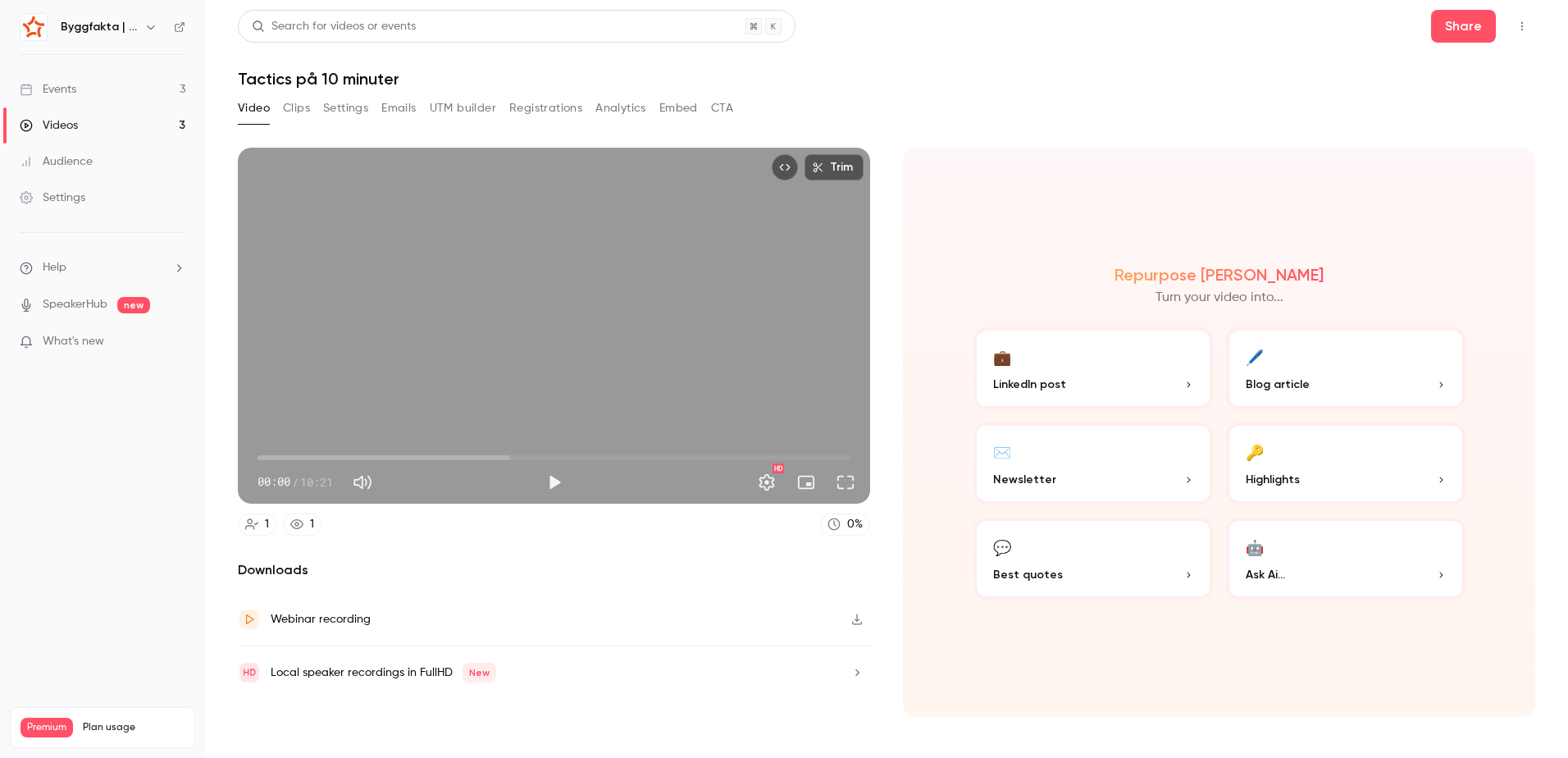
click at [311, 109] on div "Video Clips Settings Emails UTM builder Registrations Analytics Embed CTA" at bounding box center [486, 108] width 495 height 26
click at [305, 114] on button "Clips" at bounding box center [297, 108] width 27 height 26
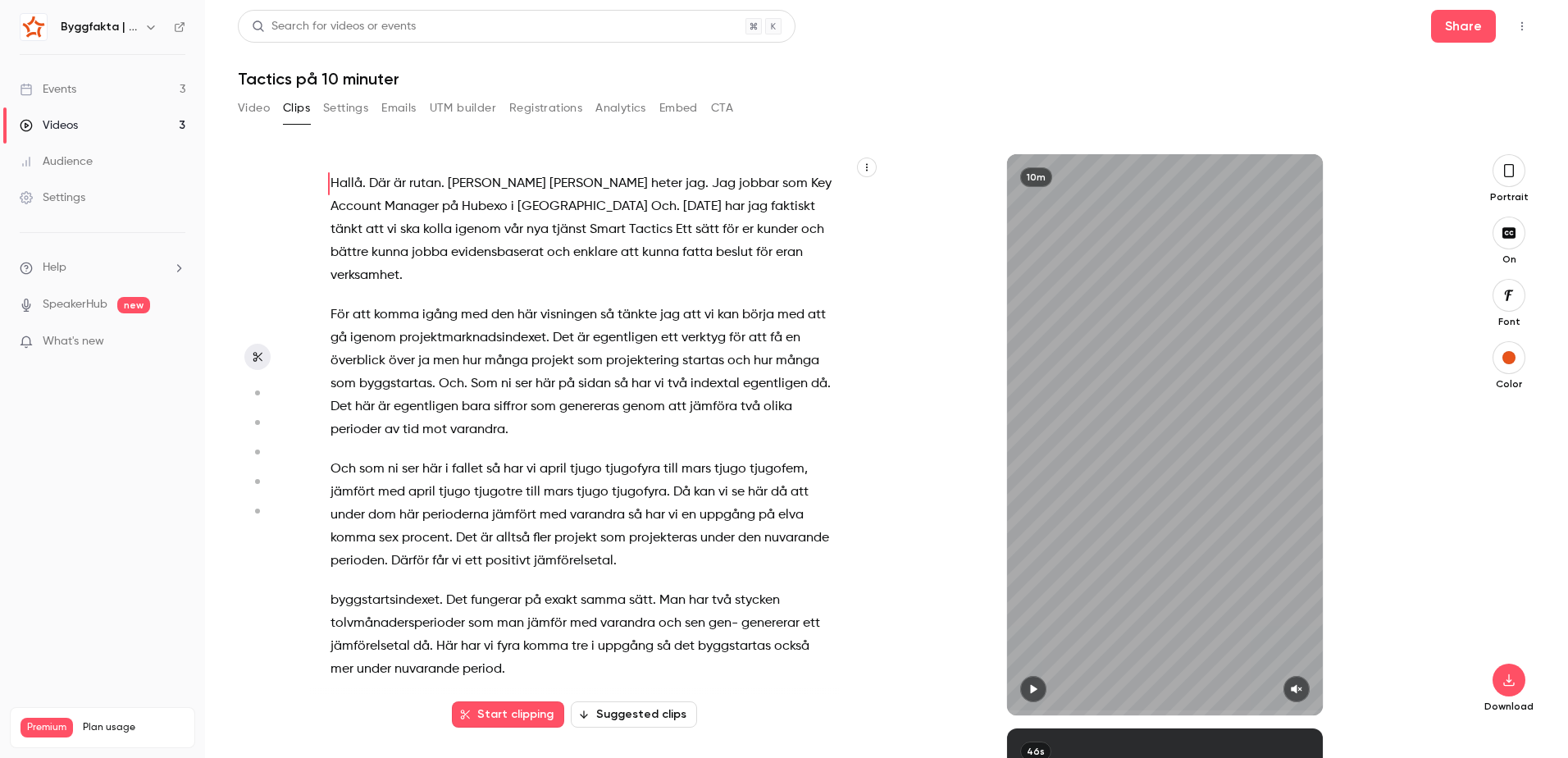
click at [604, 721] on button "Suggested clips" at bounding box center [634, 713] width 127 height 26
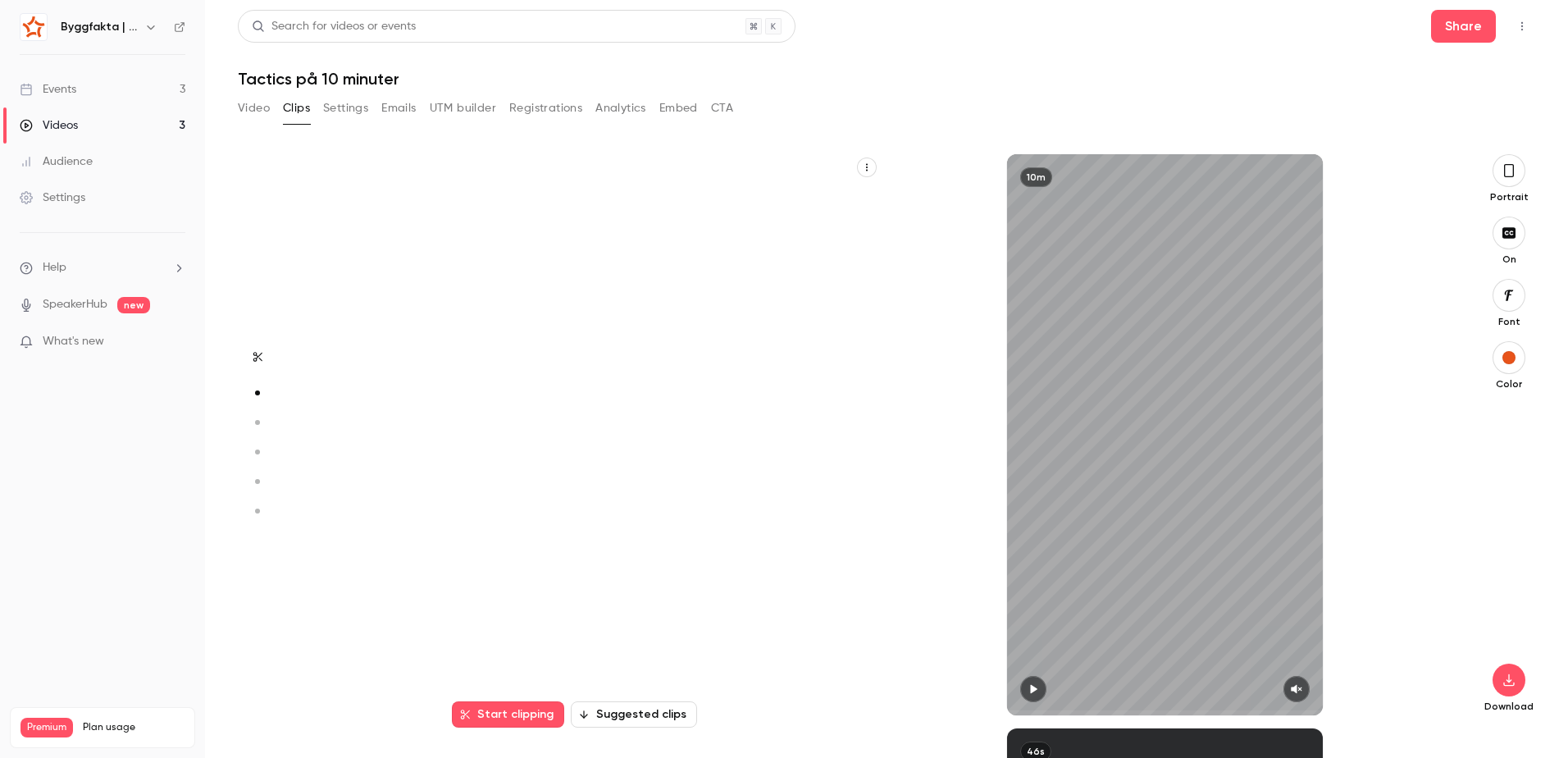
scroll to position [574, 0]
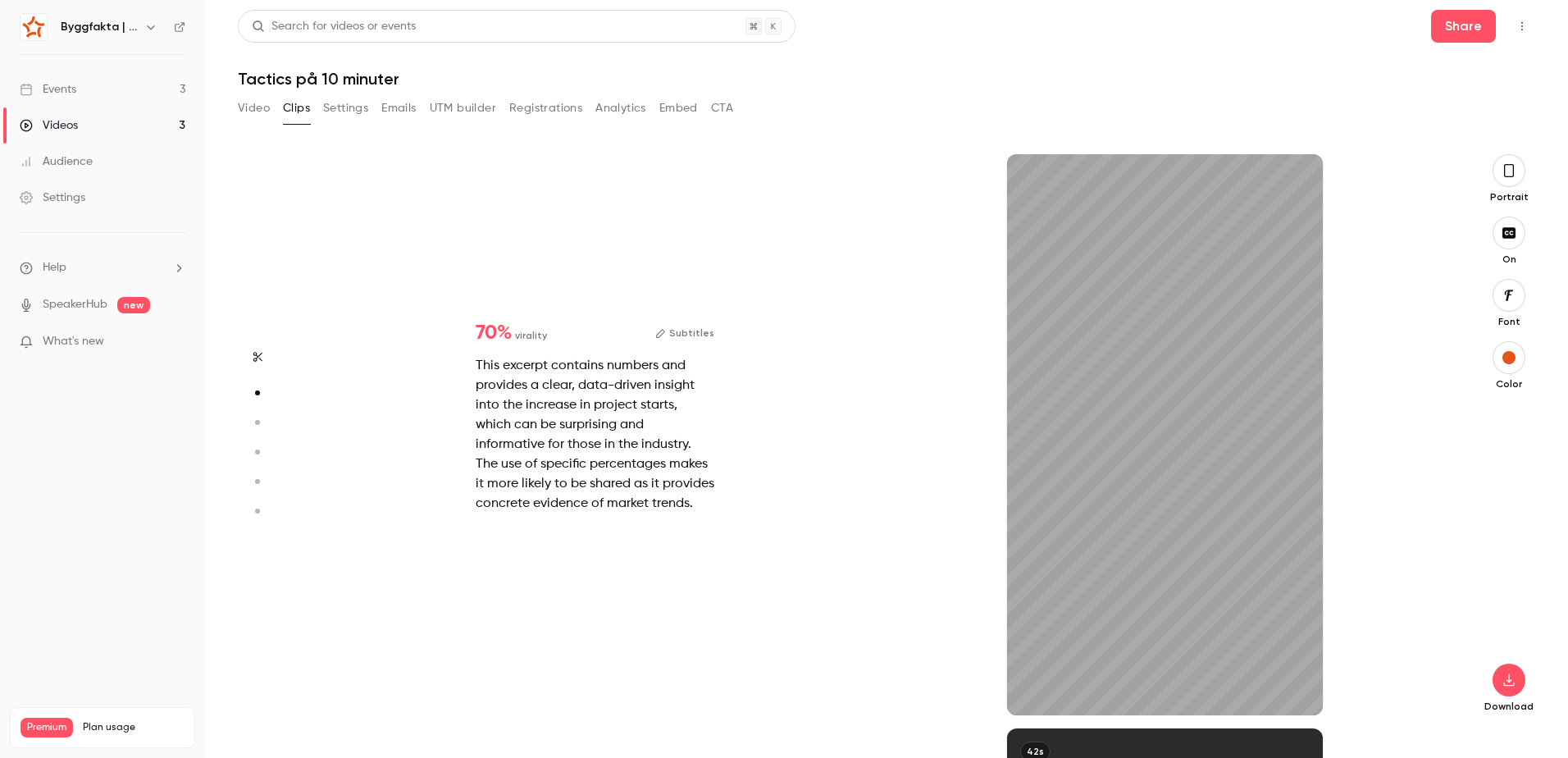
click at [265, 418] on button "button" at bounding box center [257, 421] width 26 height 26
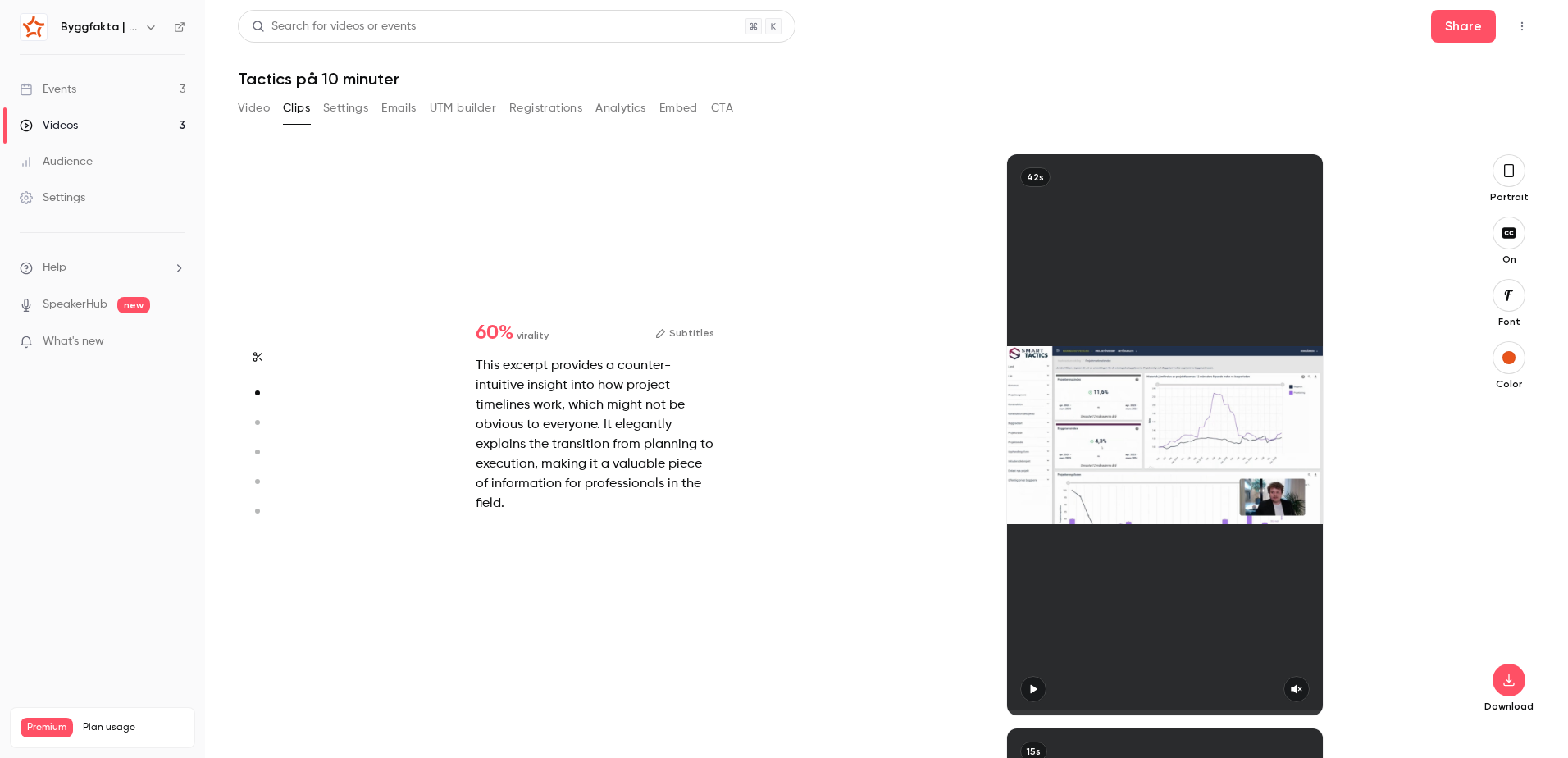
type input "*"
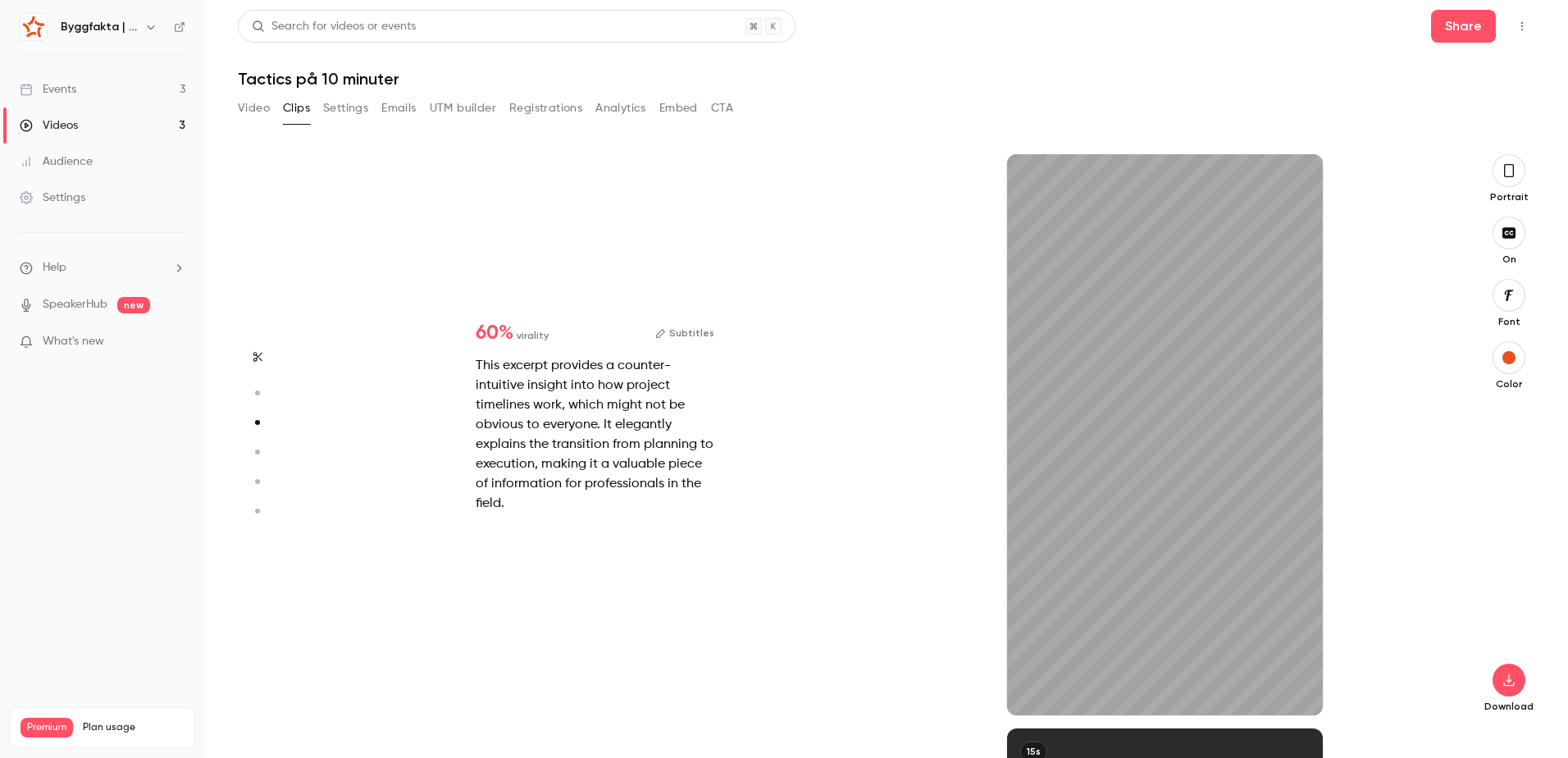
click at [263, 456] on icon "button" at bounding box center [257, 452] width 15 height 12
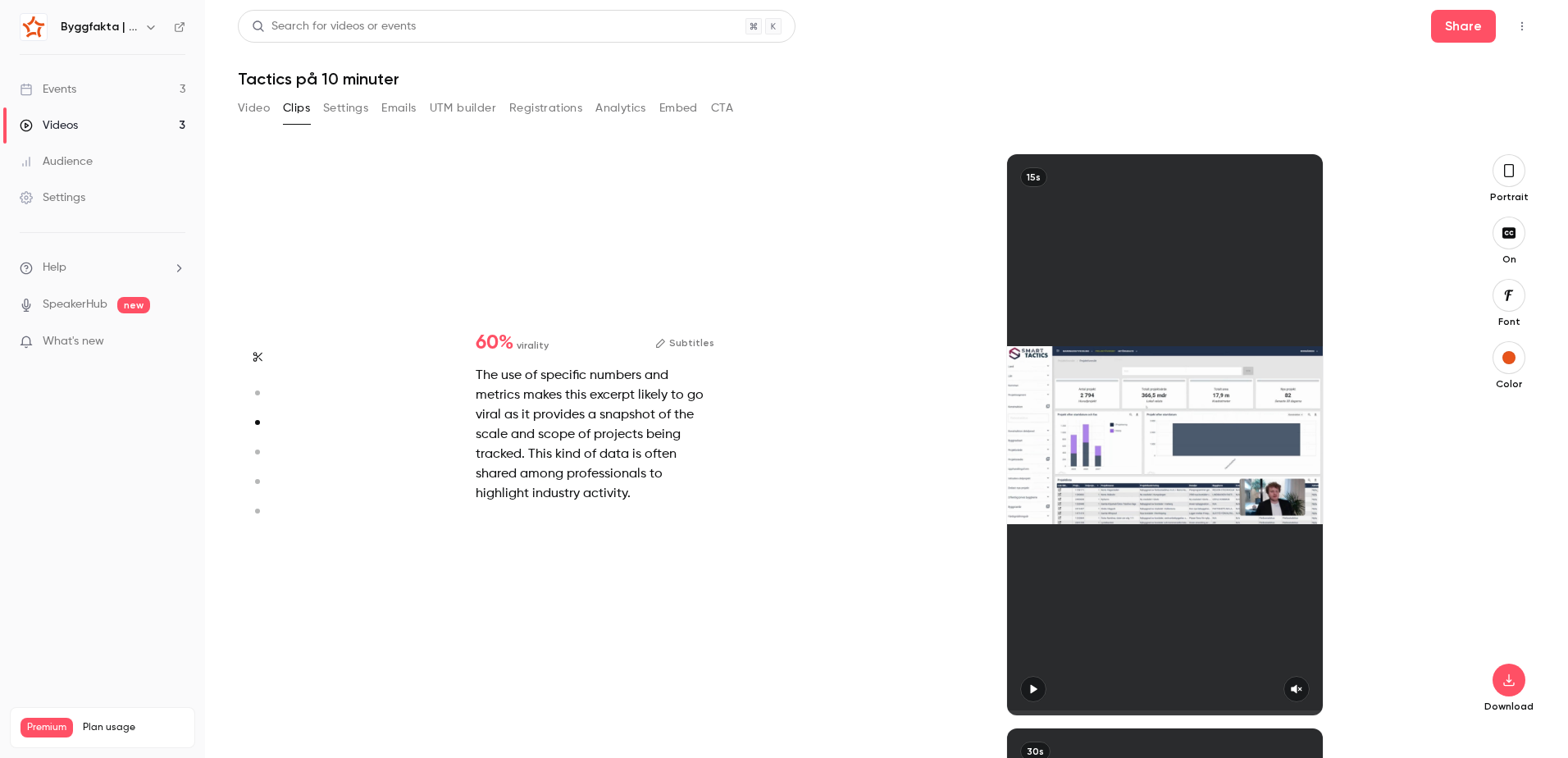
type input "*"
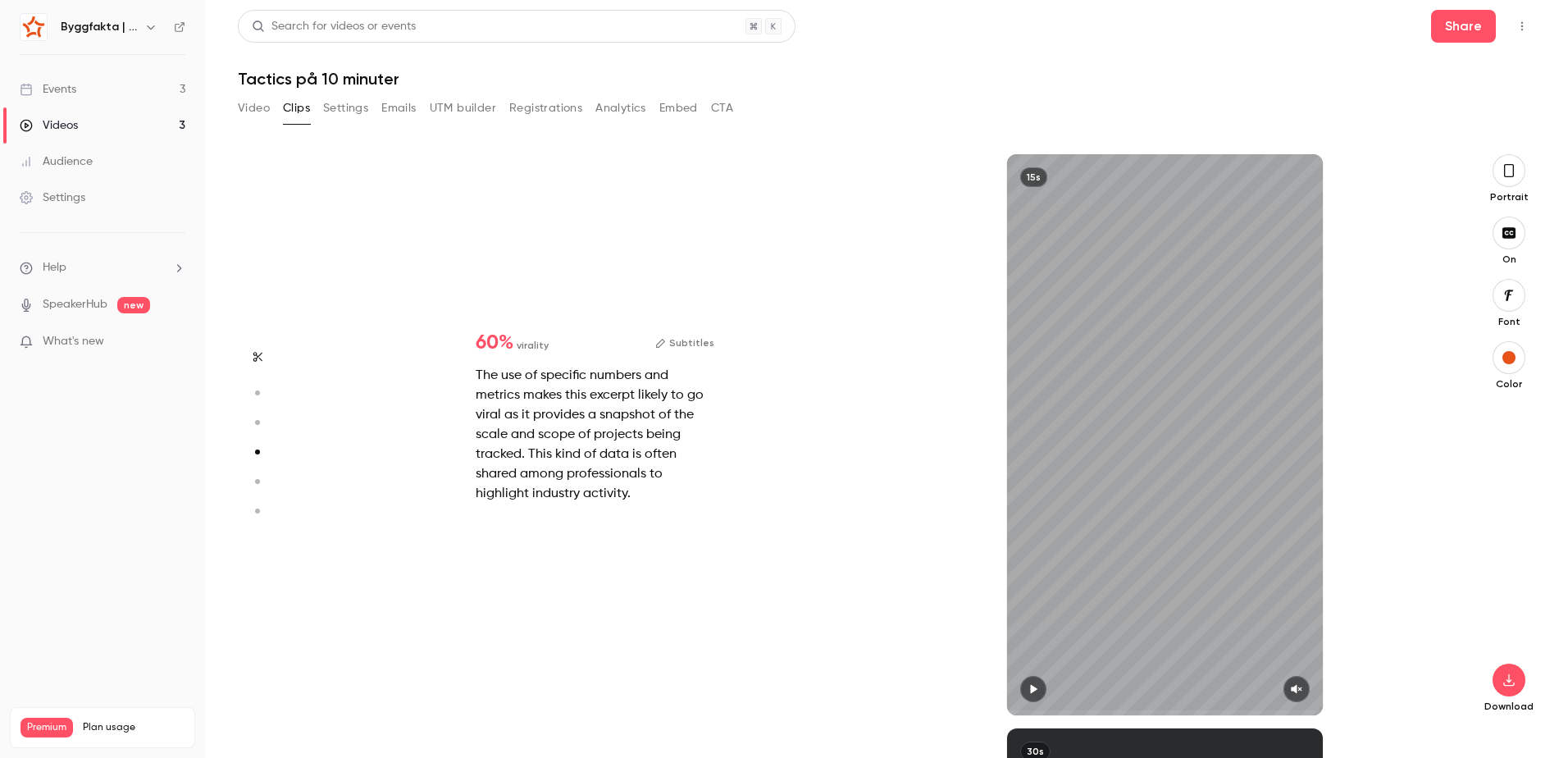
scroll to position [1722, 0]
click at [252, 477] on icon "button" at bounding box center [257, 481] width 15 height 12
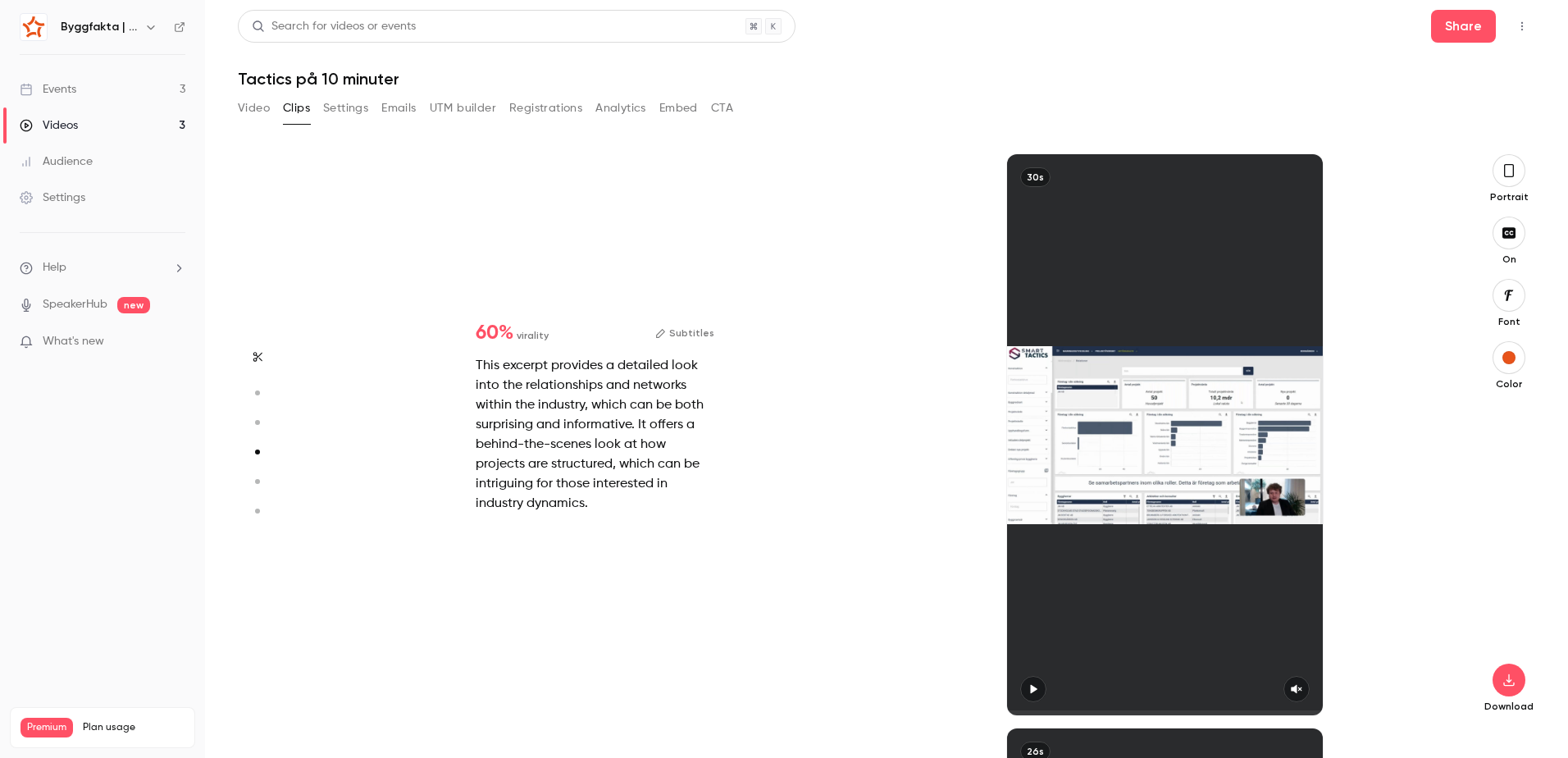
type input "*"
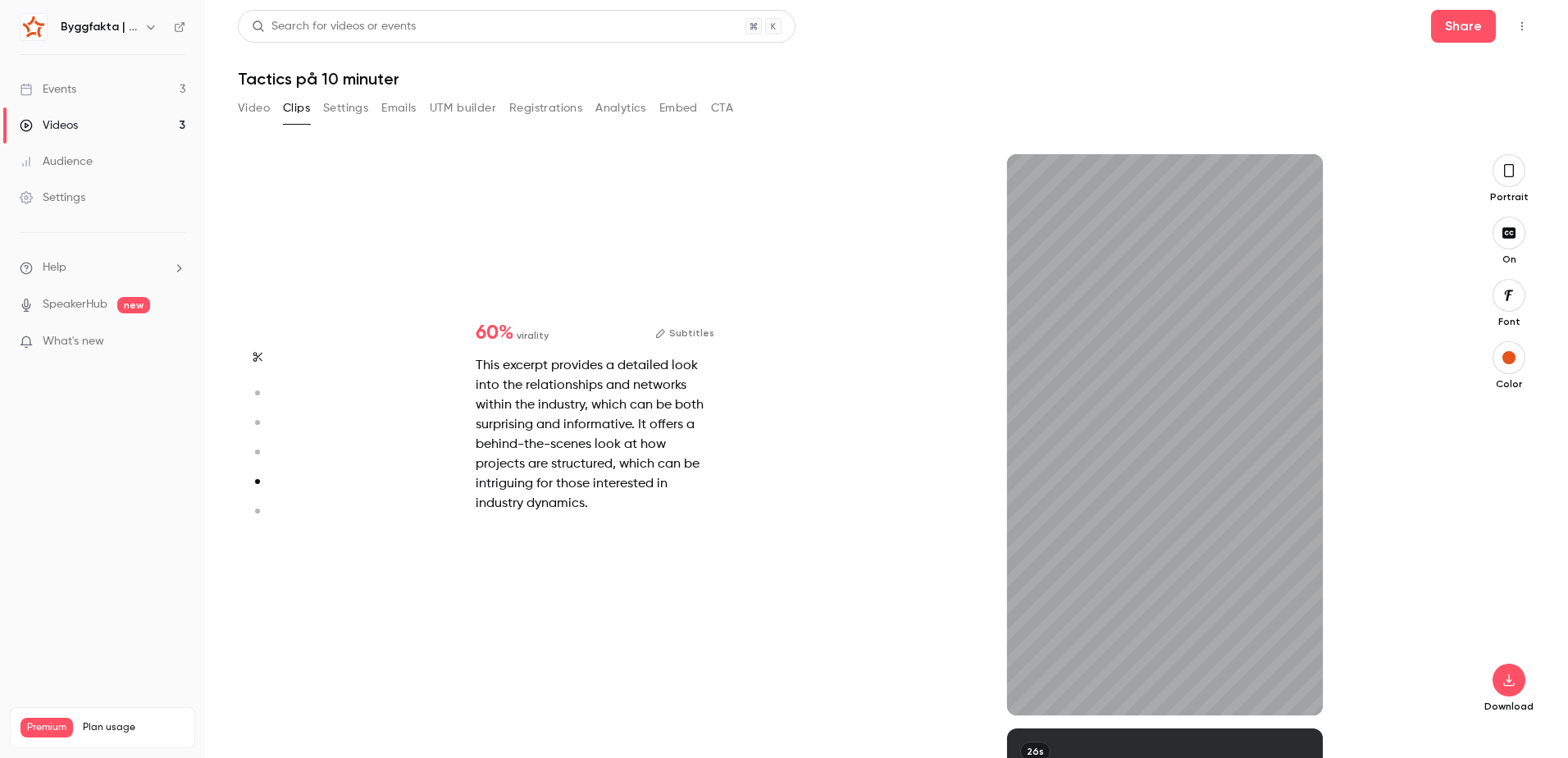
click at [253, 390] on icon "button" at bounding box center [257, 392] width 15 height 12
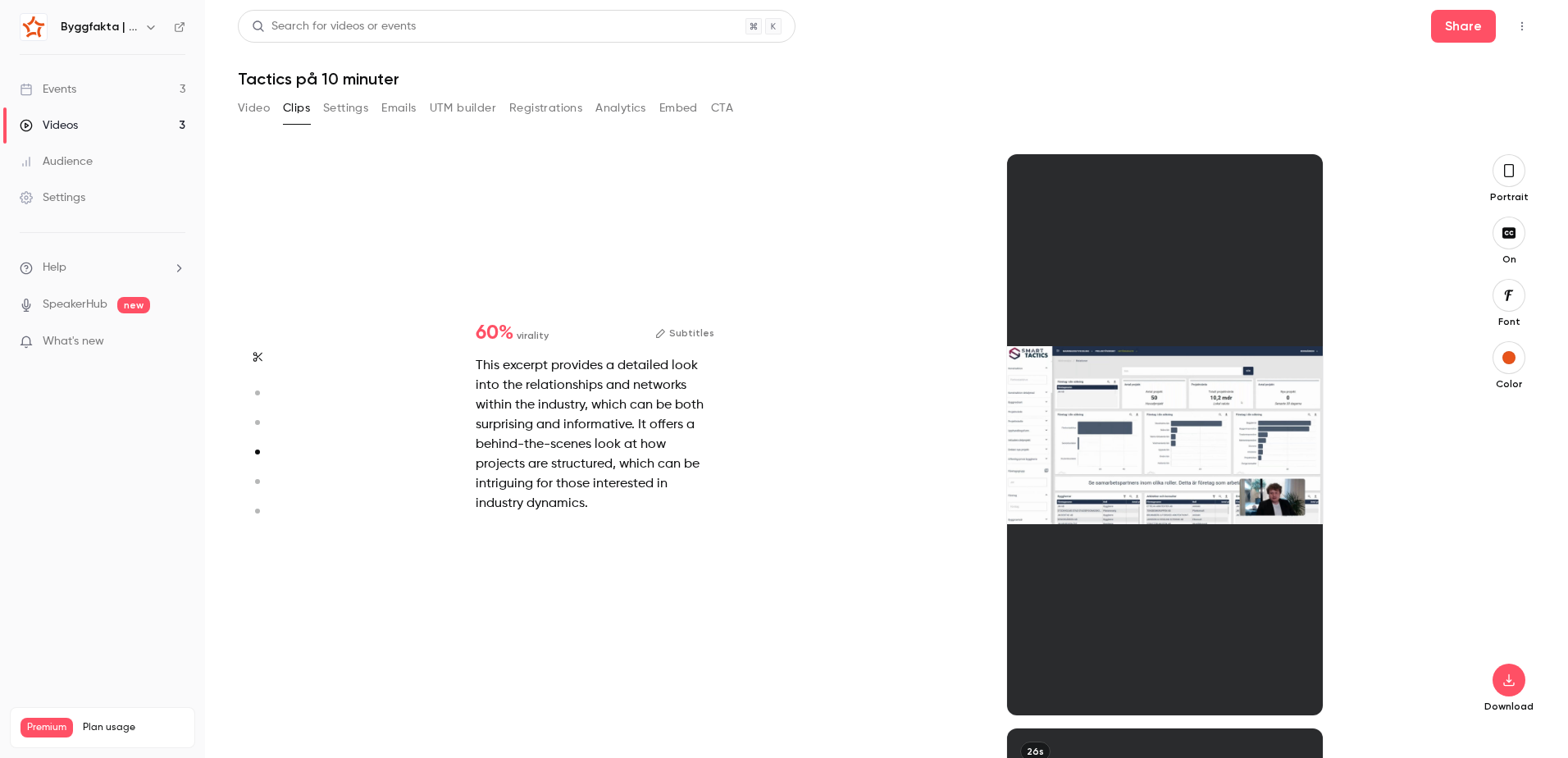
type input "*"
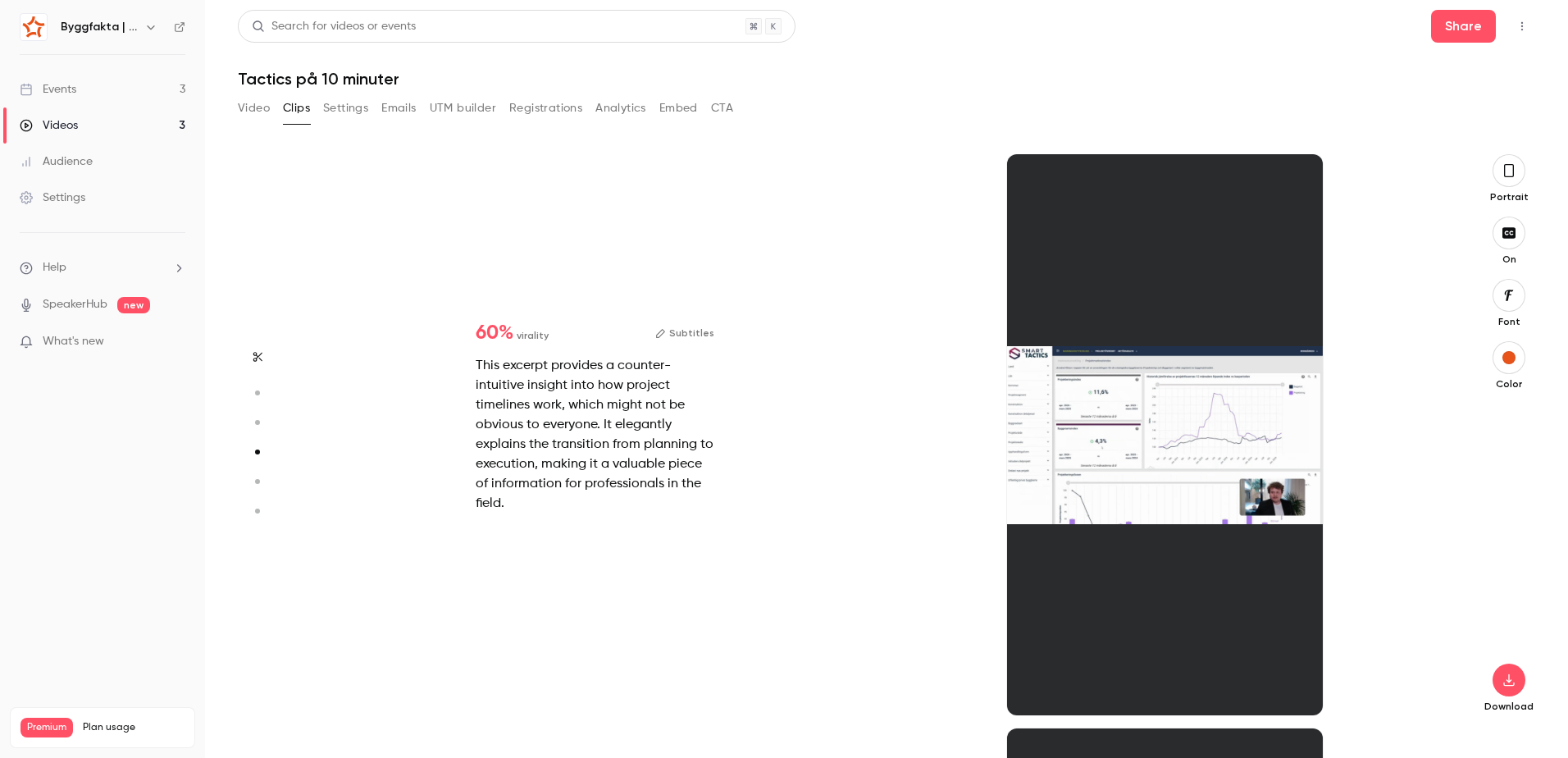
type input "*"
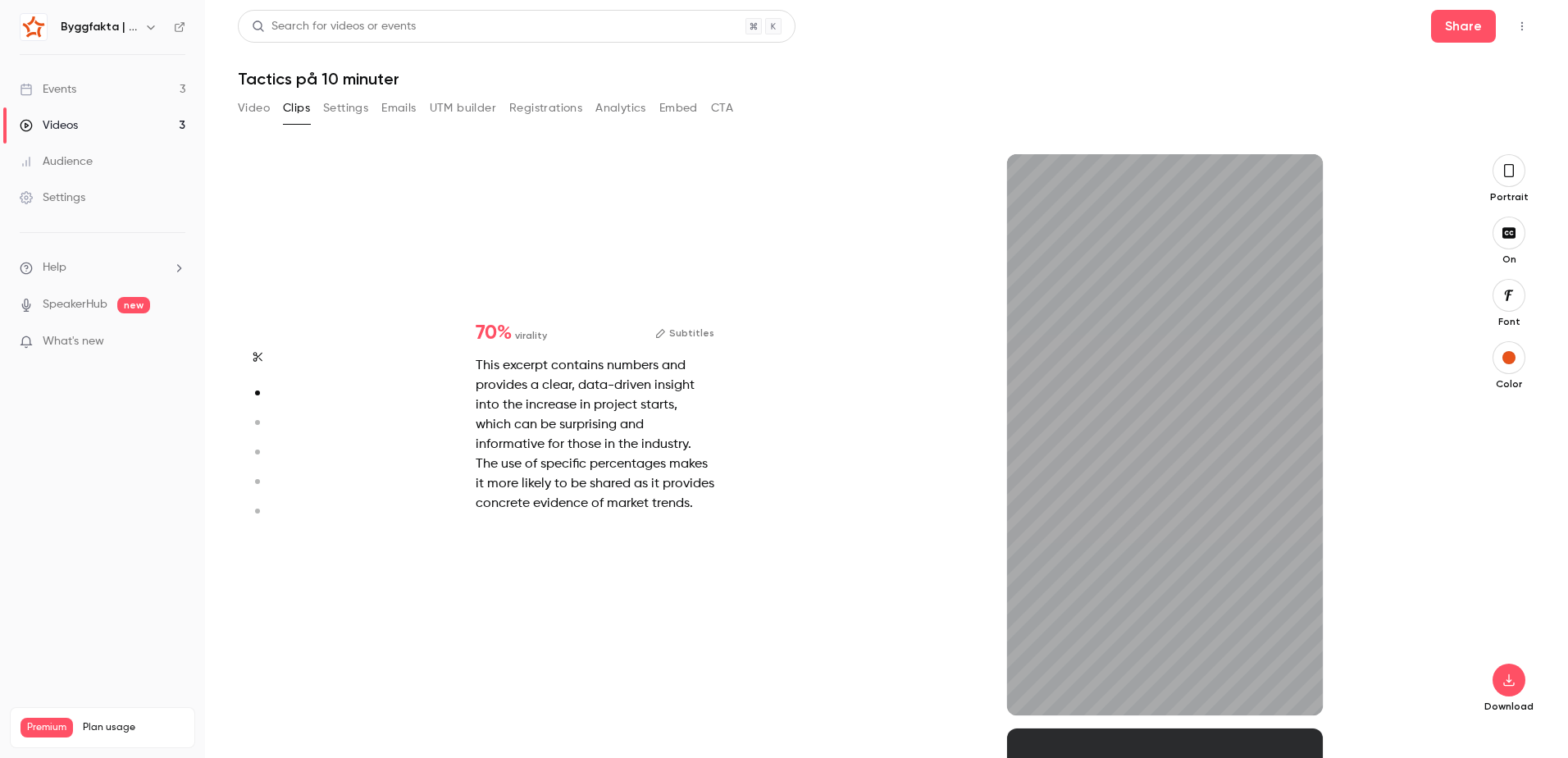
scroll to position [412, 0]
type input "*"
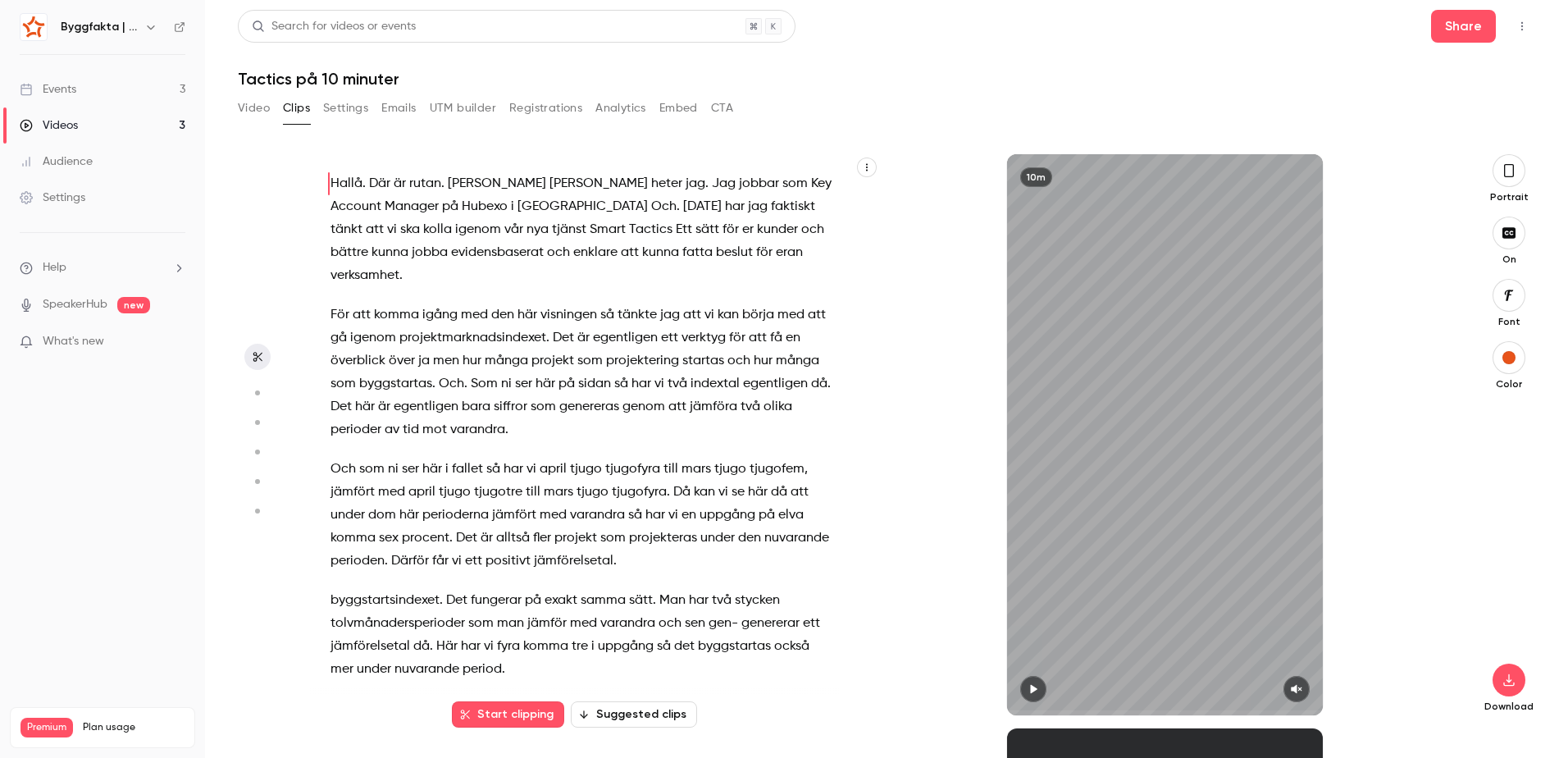
click at [1519, 176] on button "button" at bounding box center [1508, 170] width 33 height 33
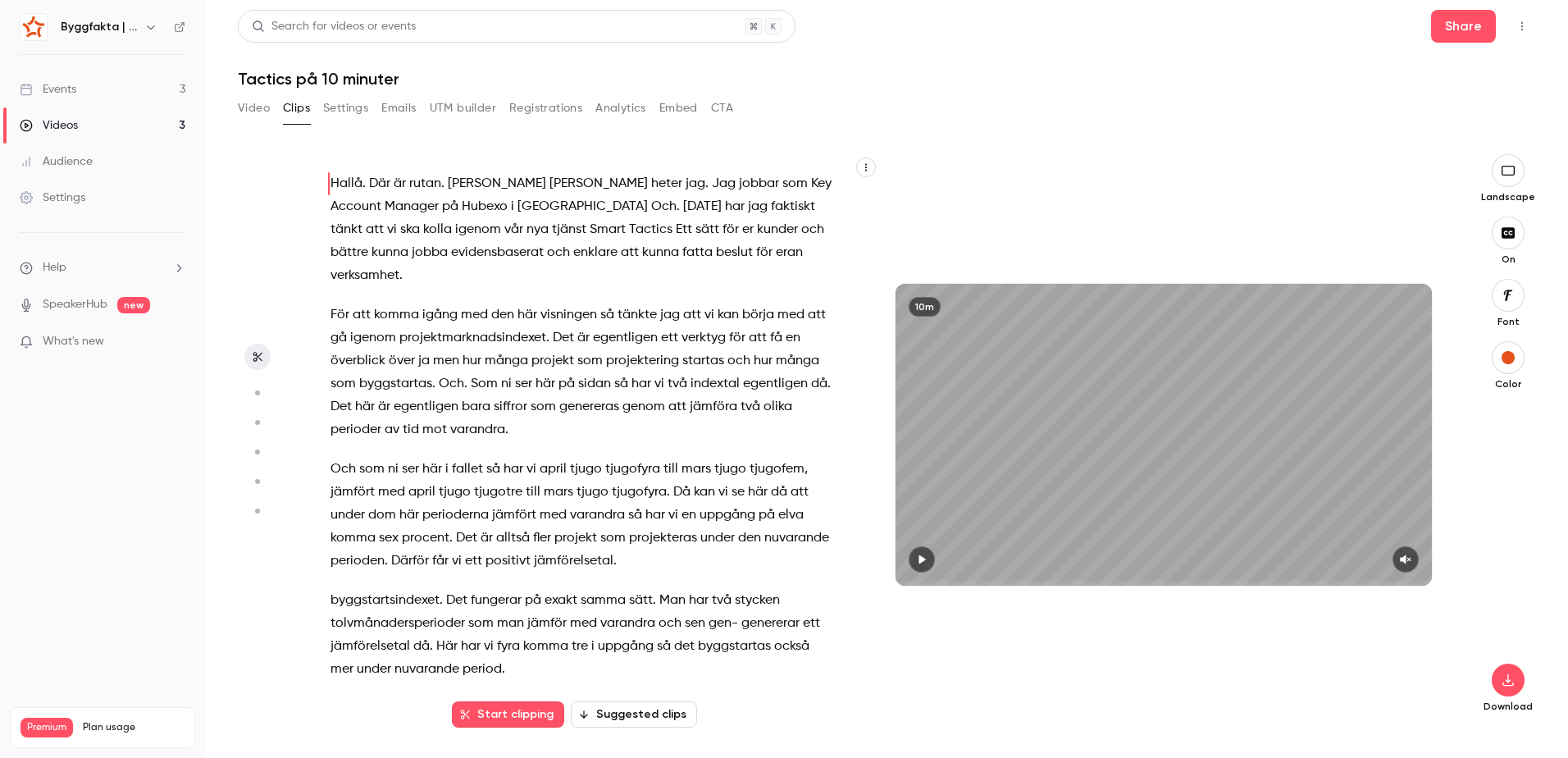
click at [335, 115] on button "Settings" at bounding box center [346, 108] width 45 height 26
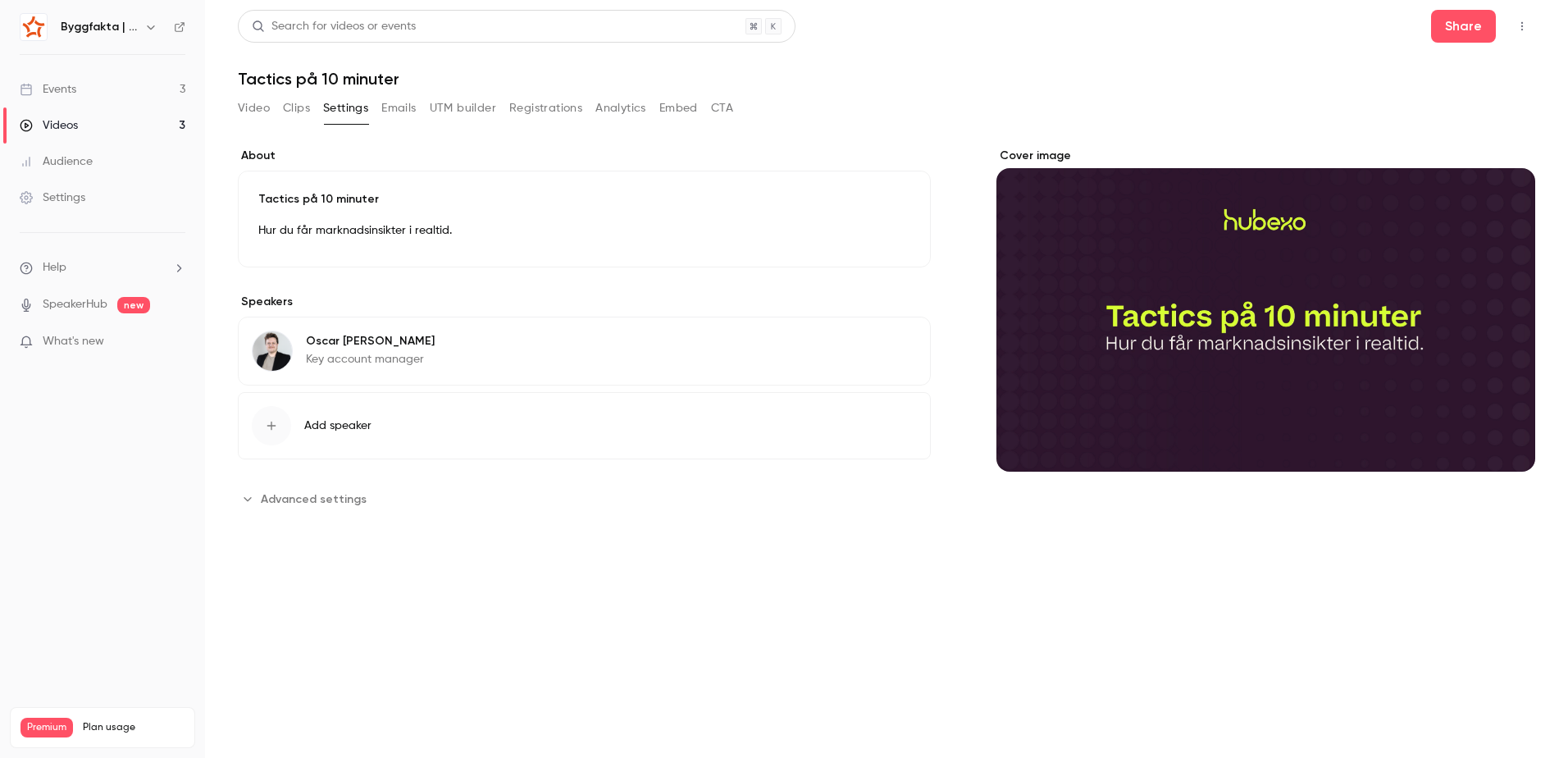
click at [388, 110] on button "Emails" at bounding box center [398, 108] width 35 height 26
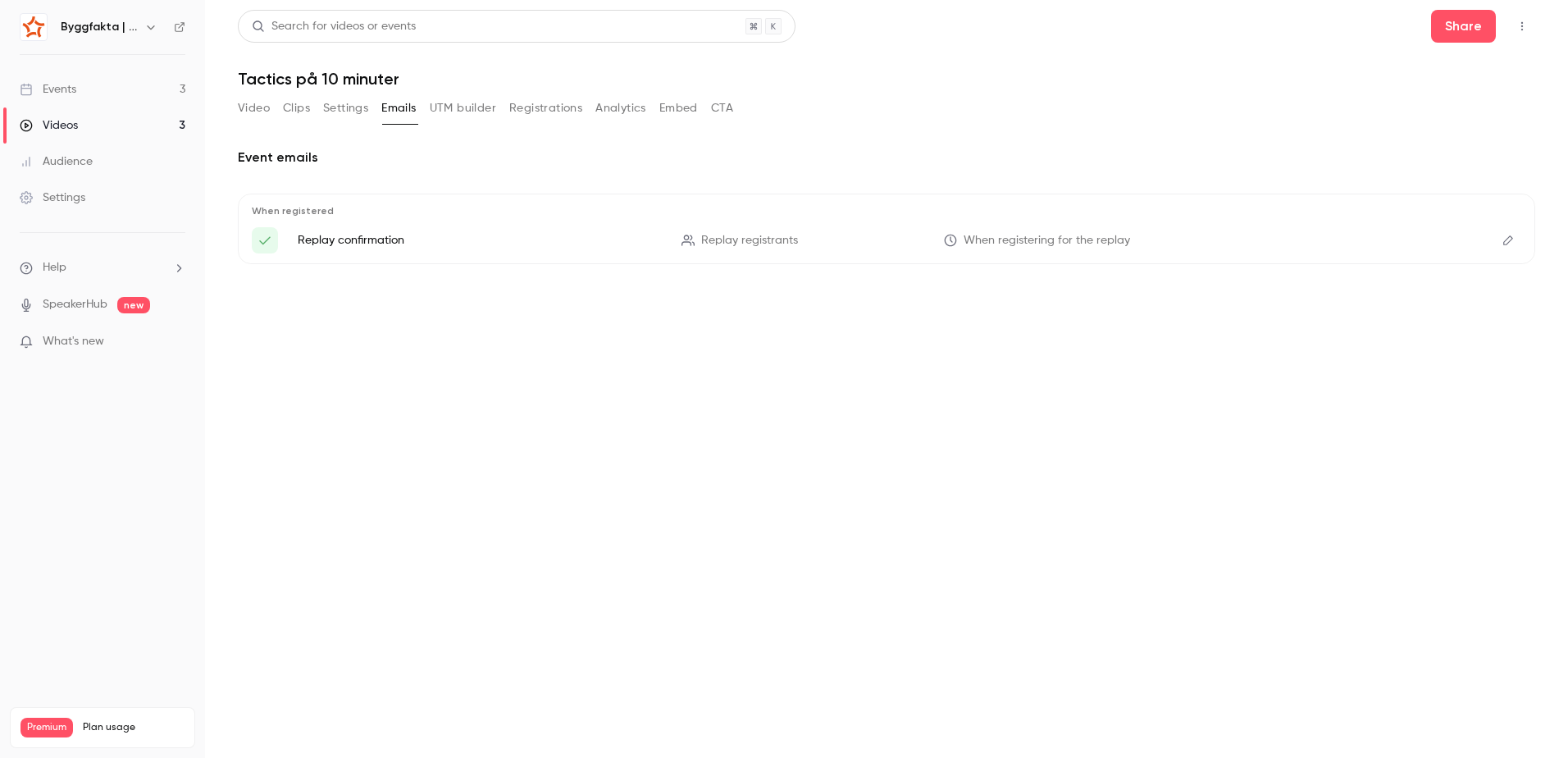
click at [453, 111] on button "UTM builder" at bounding box center [462, 108] width 67 height 26
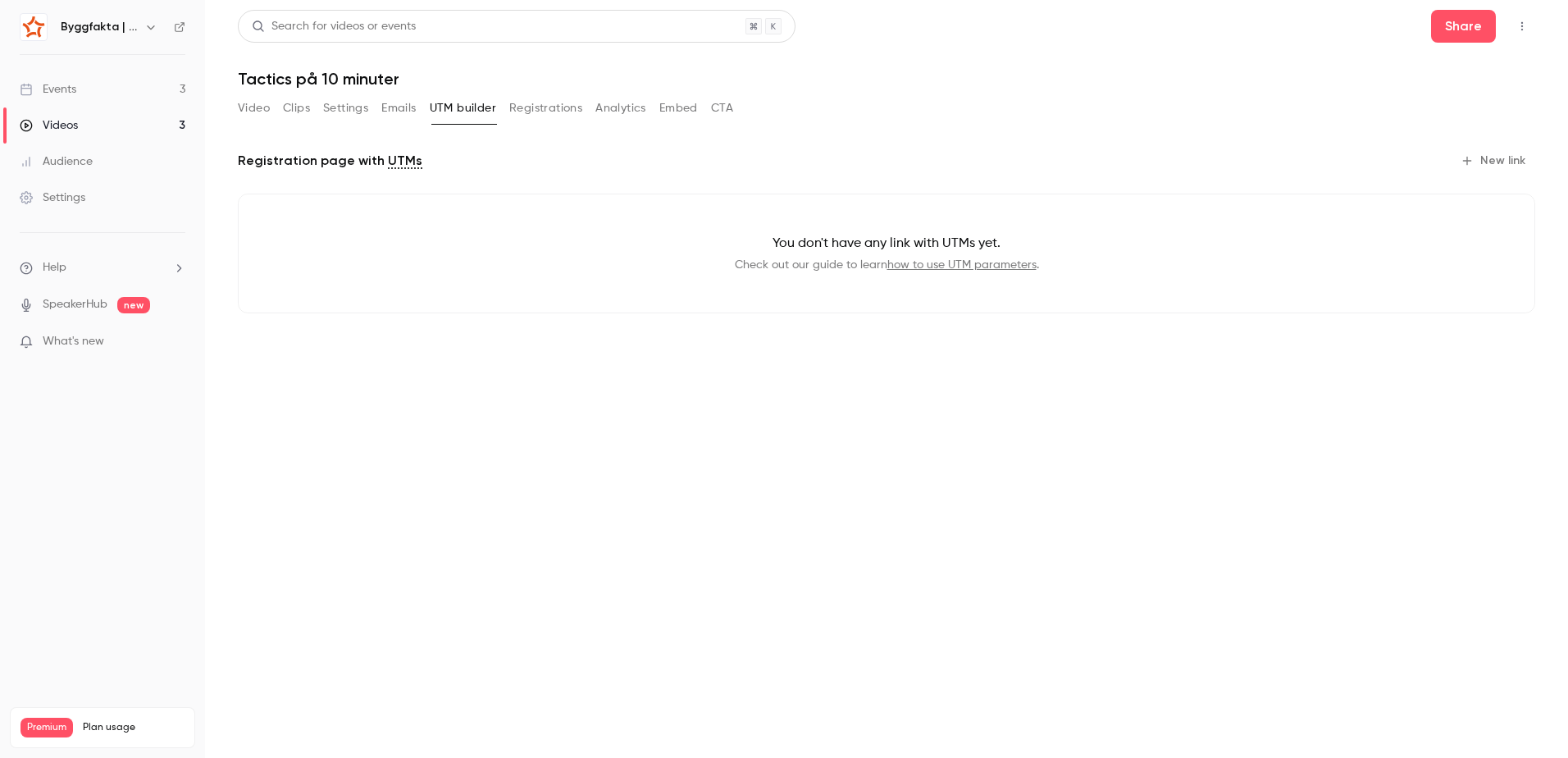
click at [535, 113] on button "Registrations" at bounding box center [546, 108] width 73 height 26
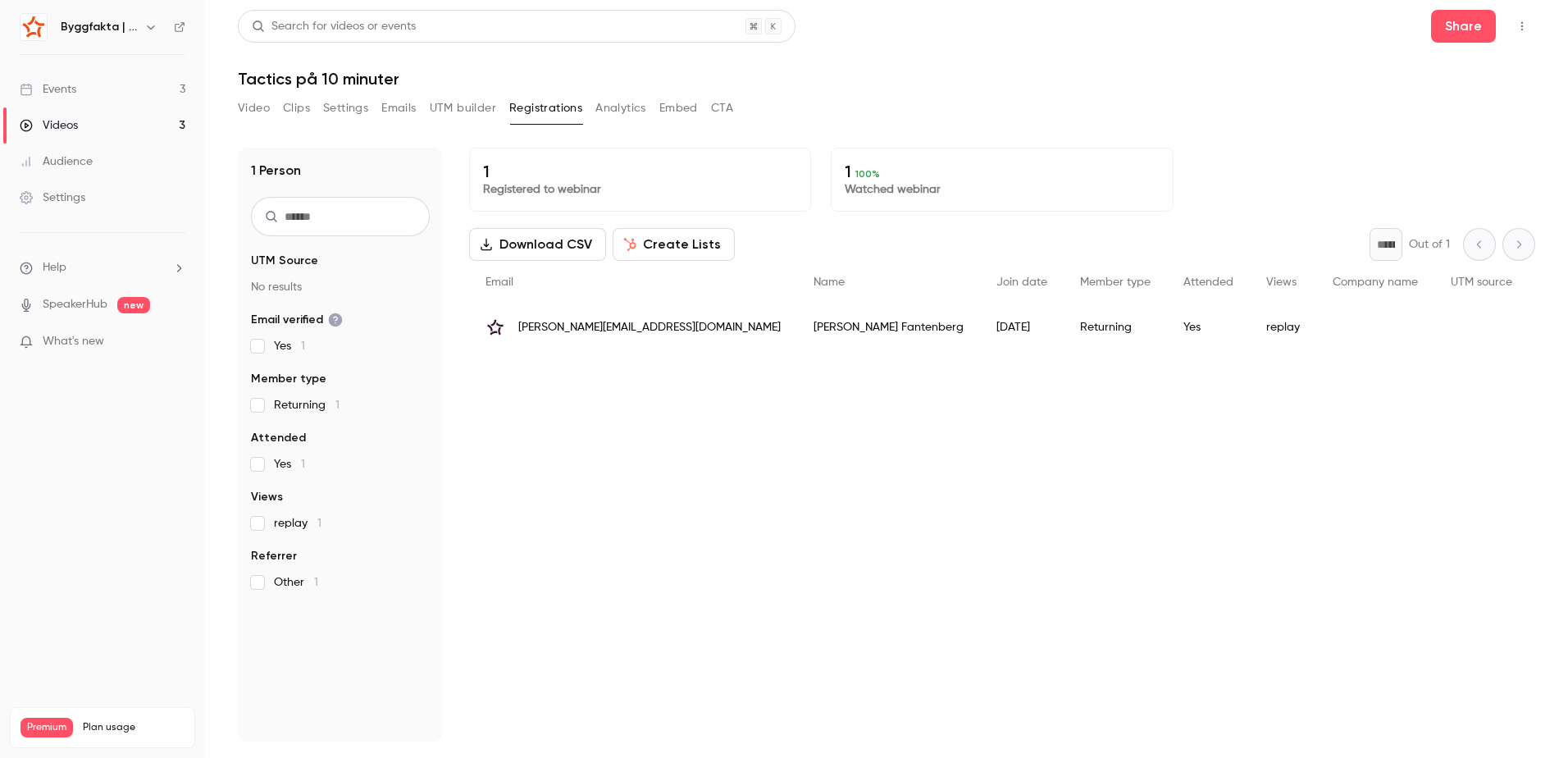
click at [630, 112] on button "Analytics" at bounding box center [620, 108] width 51 height 26
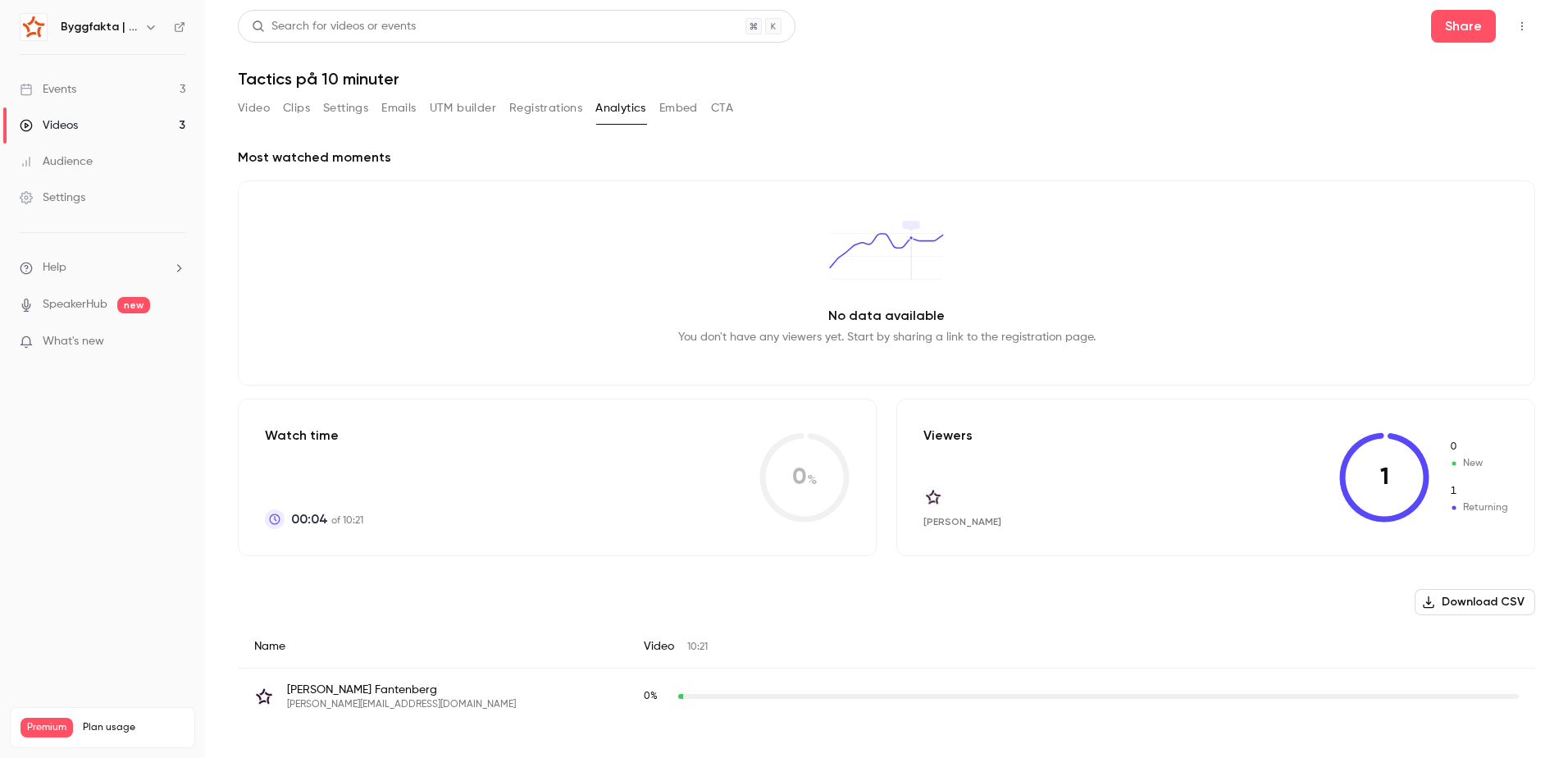
click at [690, 114] on button "Embed" at bounding box center [678, 108] width 38 height 26
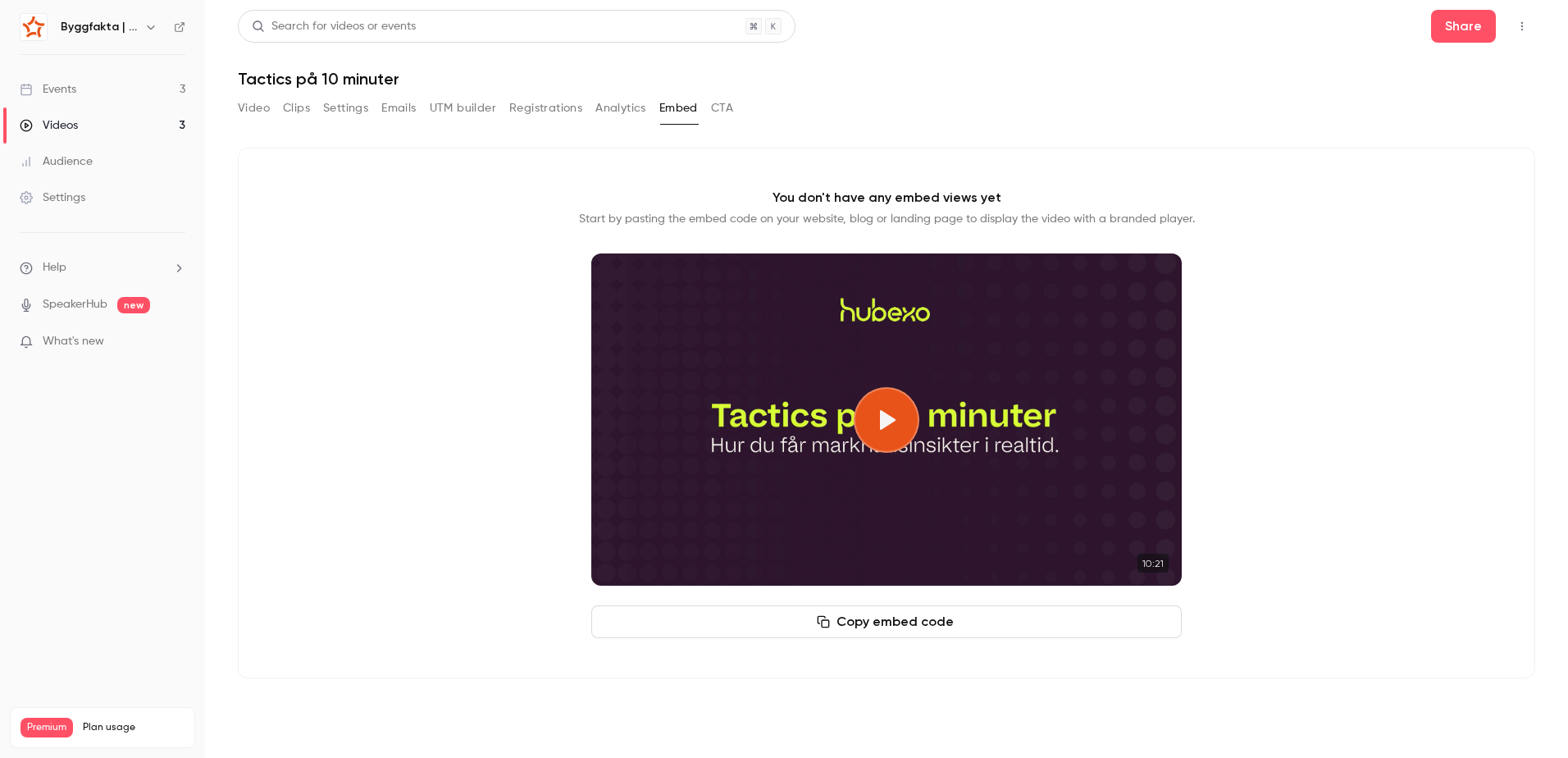
click at [727, 109] on button "CTA" at bounding box center [722, 108] width 22 height 26
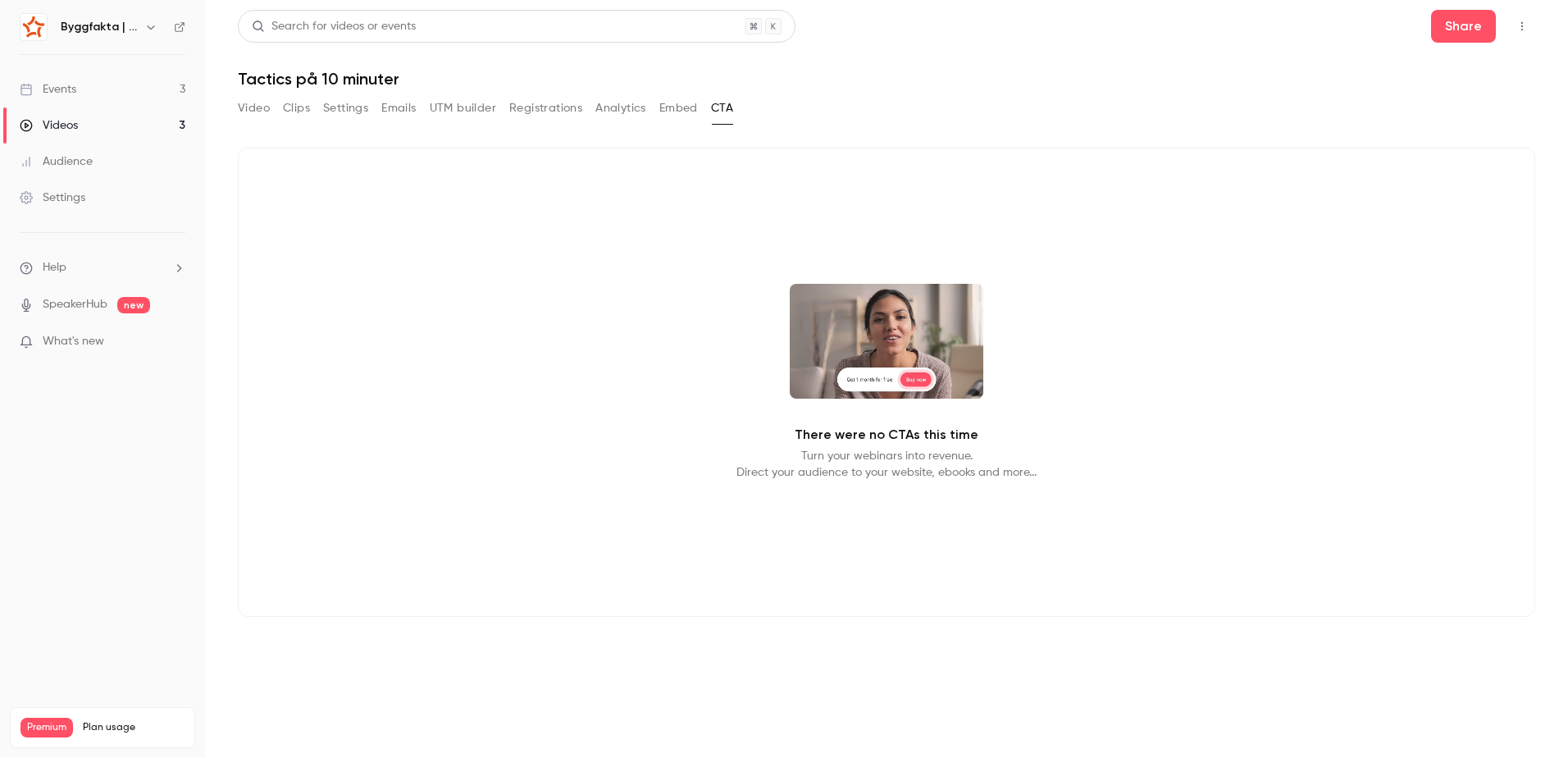
click at [687, 112] on button "Embed" at bounding box center [678, 108] width 38 height 26
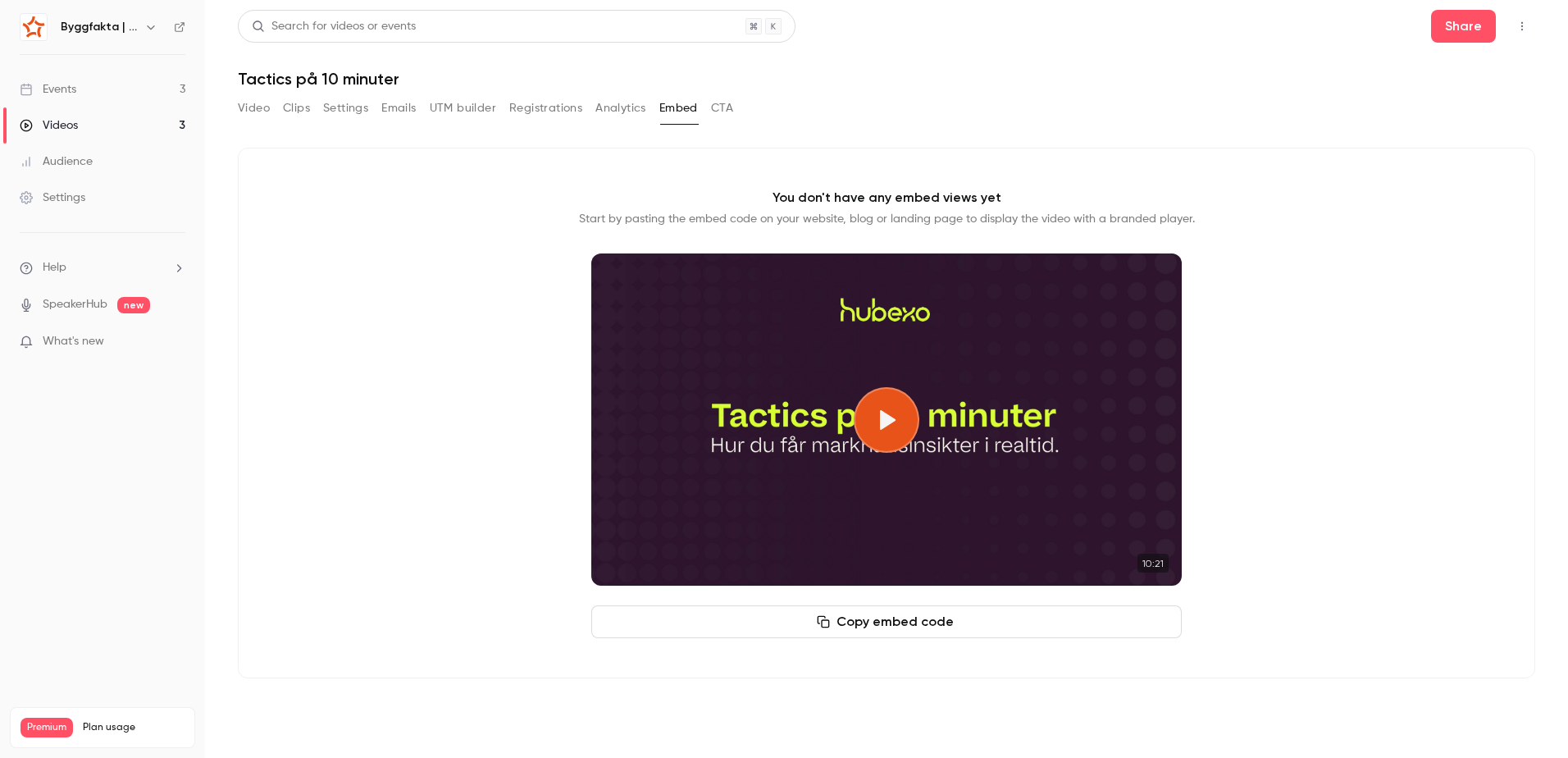
click at [878, 427] on button "Play video" at bounding box center [886, 420] width 66 height 66
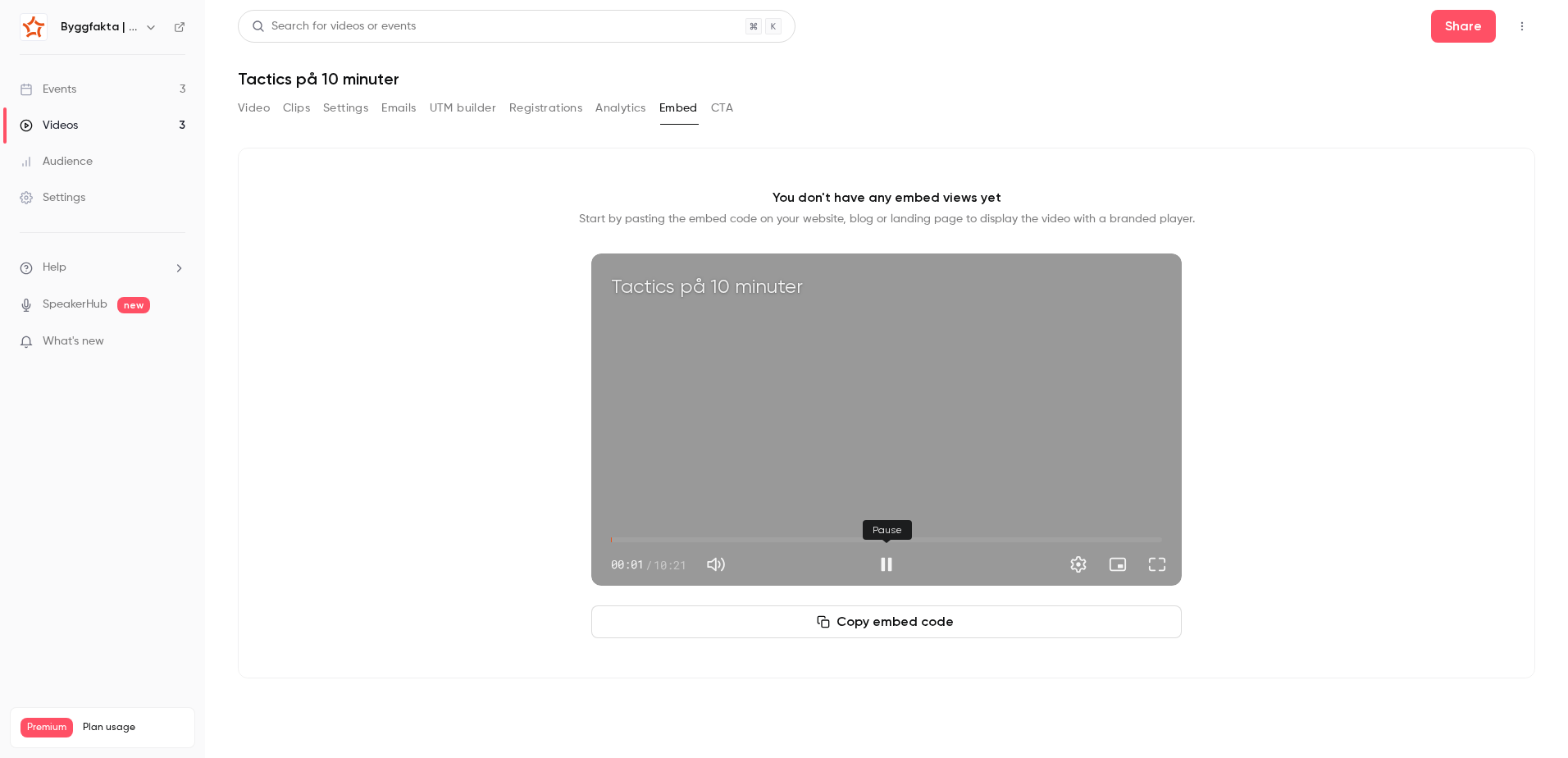
type input "***"
click at [874, 558] on button "Pause" at bounding box center [886, 564] width 33 height 33
